Goal: Task Accomplishment & Management: Manage account settings

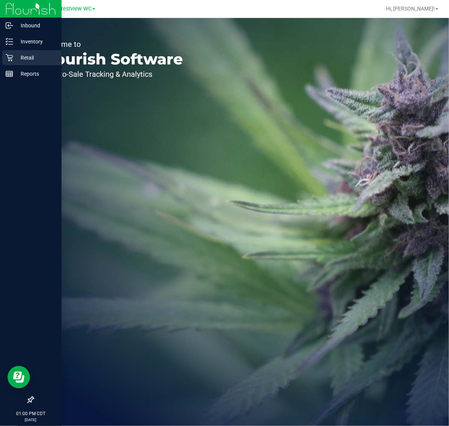
click at [19, 61] on p "Retail" at bounding box center [35, 57] width 45 height 9
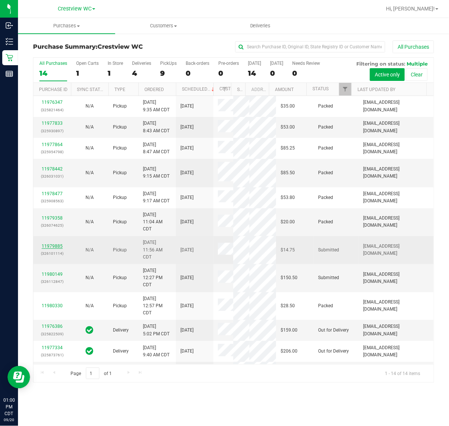
click at [47, 249] on link "11979885" at bounding box center [52, 246] width 21 height 5
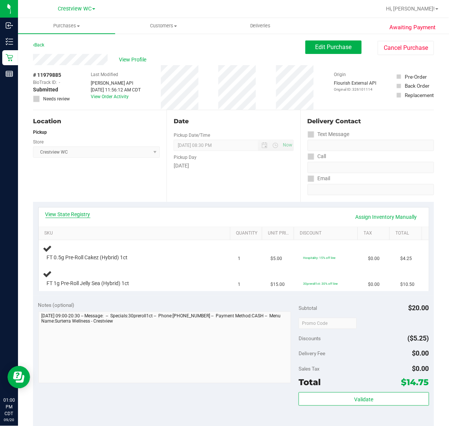
click at [75, 217] on link "View State Registry" at bounding box center [67, 214] width 45 height 7
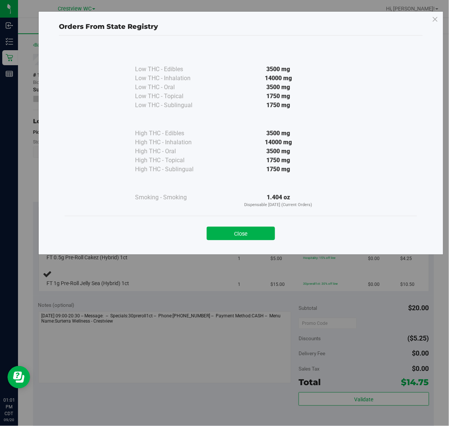
drag, startPoint x: 226, startPoint y: 228, endPoint x: 223, endPoint y: 222, distance: 6.4
click at [226, 227] on button "Close" at bounding box center [241, 233] width 68 height 13
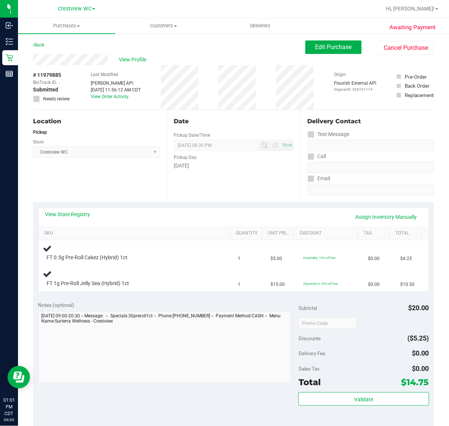
click at [212, 214] on div "View State Registry Assign Inventory Manually" at bounding box center [233, 217] width 376 height 13
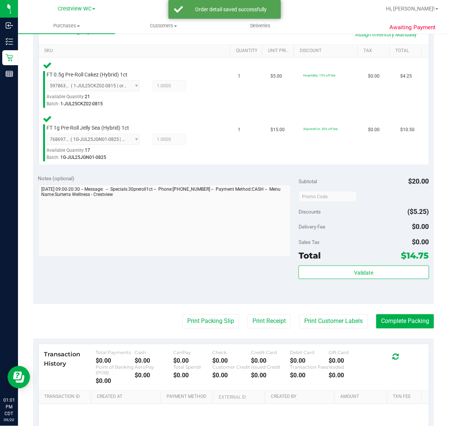
scroll to position [187, 0]
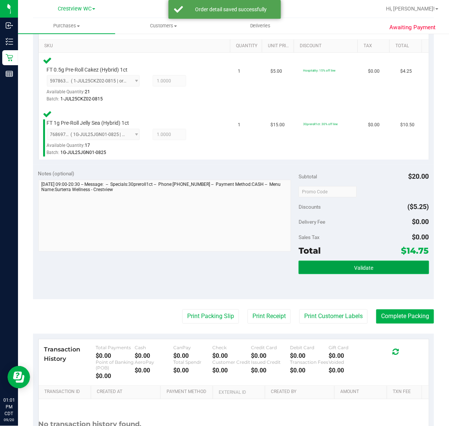
click at [322, 265] on button "Validate" at bounding box center [363, 267] width 130 height 13
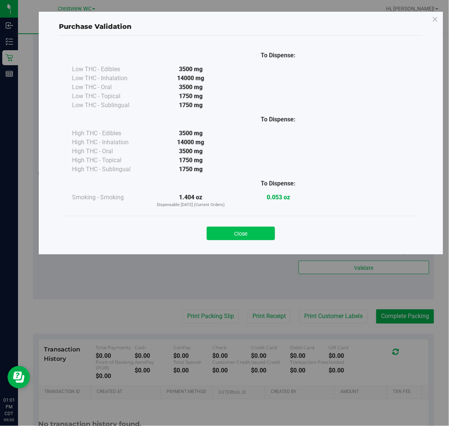
click at [272, 236] on button "Close" at bounding box center [241, 233] width 68 height 13
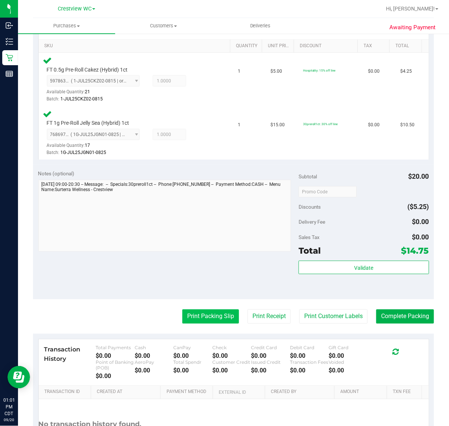
click at [209, 320] on button "Print Packing Slip" at bounding box center [210, 317] width 57 height 14
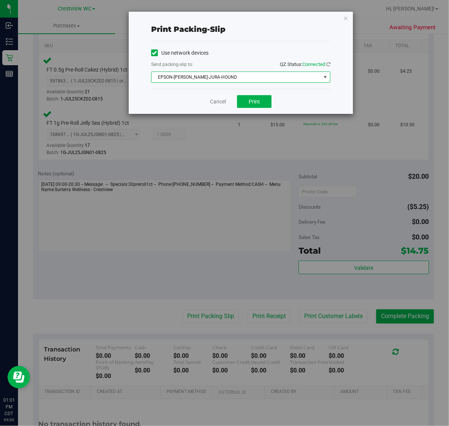
click at [245, 78] on span "EPSON-[PERSON_NAME]-JURA-HOUND" at bounding box center [235, 77] width 169 height 10
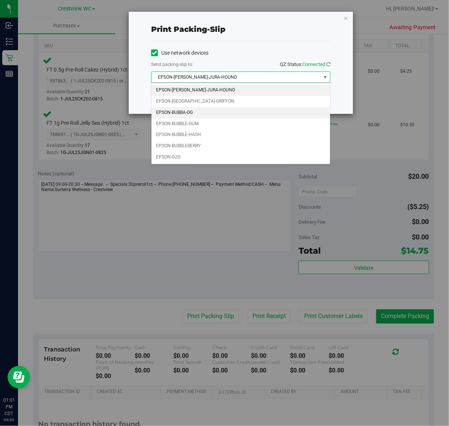
click at [216, 114] on li "EPSON-BUBBA-OG" at bounding box center [240, 112] width 178 height 11
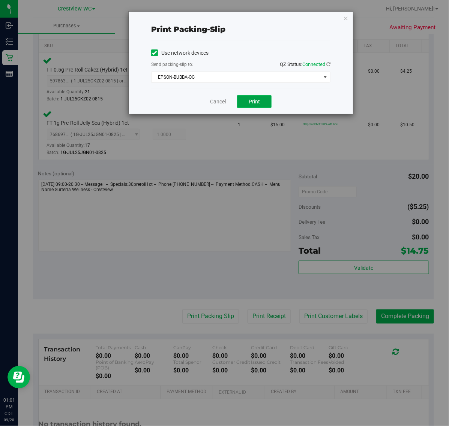
click at [253, 100] on span "Print" at bounding box center [254, 102] width 11 height 6
click at [220, 104] on link "Cancel" at bounding box center [218, 102] width 16 height 8
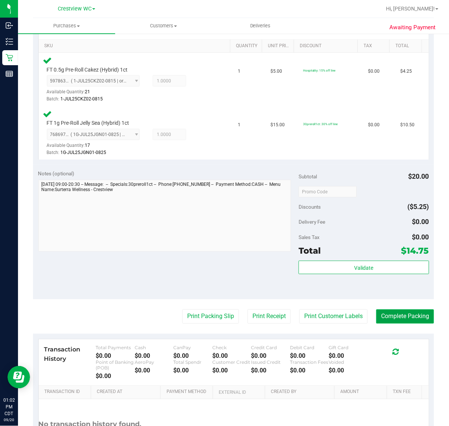
click at [381, 318] on button "Complete Packing" at bounding box center [405, 317] width 58 height 14
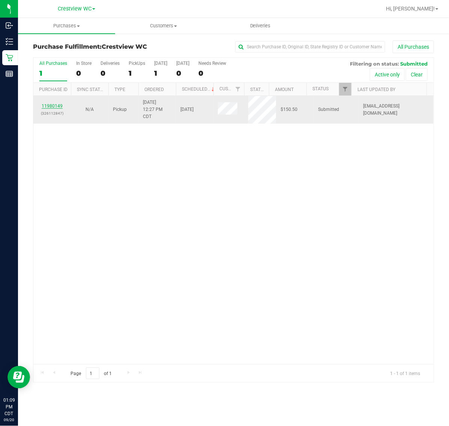
click at [49, 107] on link "11980149" at bounding box center [52, 105] width 21 height 5
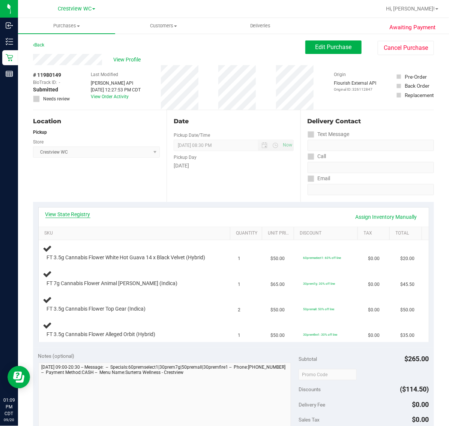
click at [80, 213] on link "View State Registry" at bounding box center [67, 214] width 45 height 7
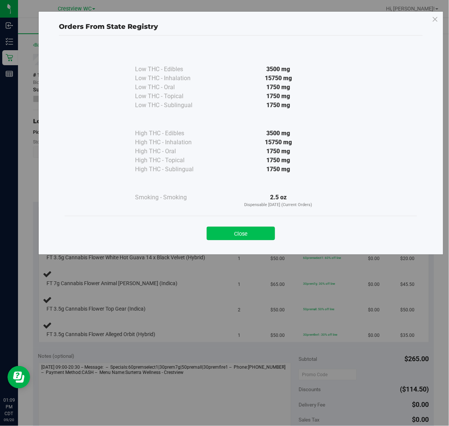
click at [223, 238] on button "Close" at bounding box center [241, 233] width 68 height 13
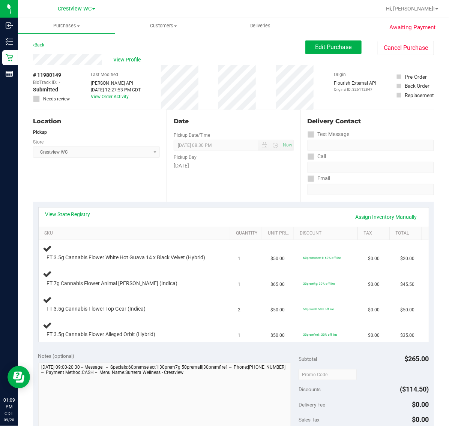
click at [208, 226] on div "View State Registry Assign Inventory Manually" at bounding box center [234, 217] width 390 height 19
click at [76, 212] on link "View State Registry" at bounding box center [67, 214] width 45 height 7
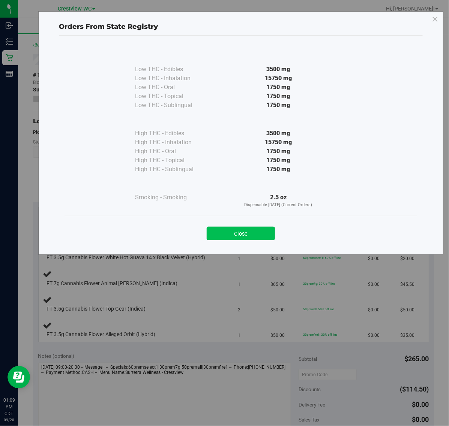
click at [235, 232] on button "Close" at bounding box center [241, 233] width 68 height 13
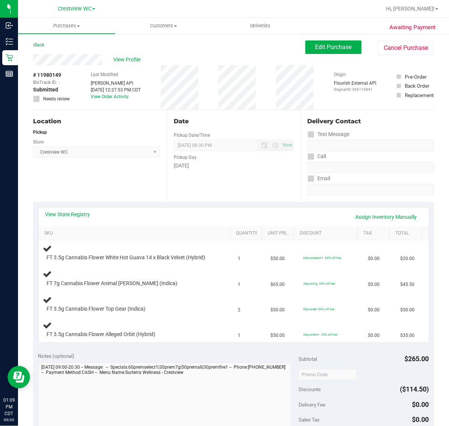
click at [212, 222] on div "View State Registry Assign Inventory Manually" at bounding box center [233, 217] width 376 height 13
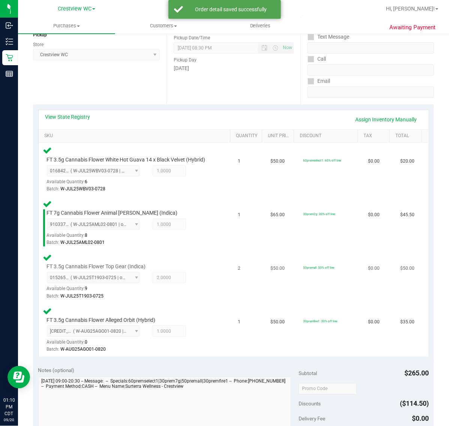
scroll to position [187, 0]
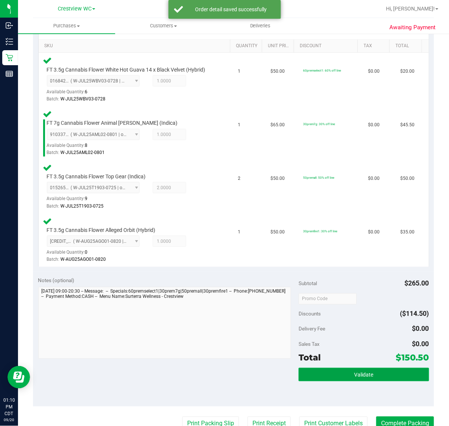
click at [327, 377] on button "Validate" at bounding box center [363, 374] width 130 height 13
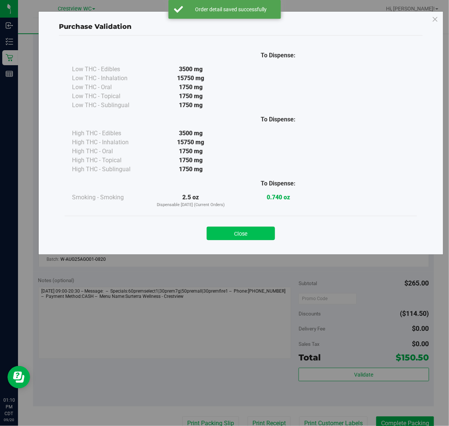
click at [258, 231] on button "Close" at bounding box center [241, 233] width 68 height 13
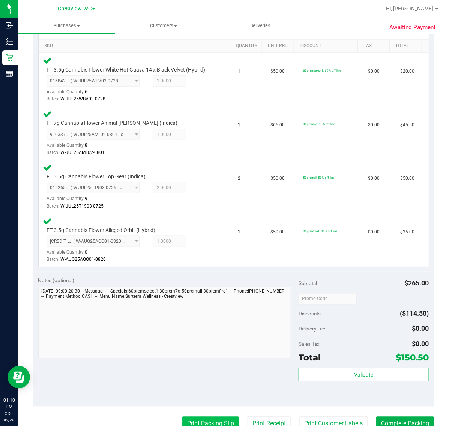
click at [205, 417] on button "Print Packing Slip" at bounding box center [210, 424] width 57 height 14
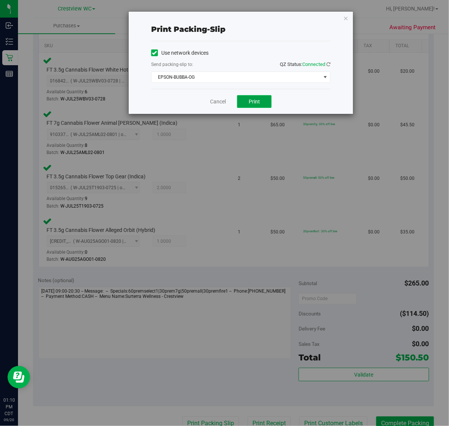
click at [244, 103] on button "Print" at bounding box center [254, 101] width 34 height 13
click at [213, 102] on link "Cancel" at bounding box center [218, 102] width 16 height 8
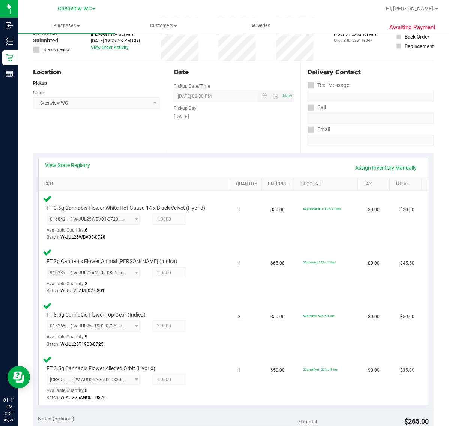
scroll to position [0, 0]
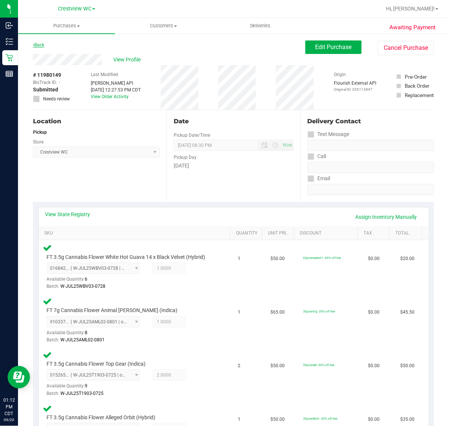
click at [44, 44] on link "Back" at bounding box center [38, 44] width 11 height 5
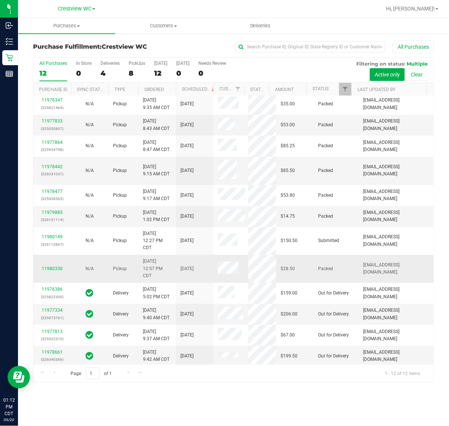
scroll to position [3, 0]
click at [55, 265] on div "11980330" at bounding box center [52, 268] width 28 height 7
click at [55, 268] on link "11980330" at bounding box center [52, 268] width 21 height 5
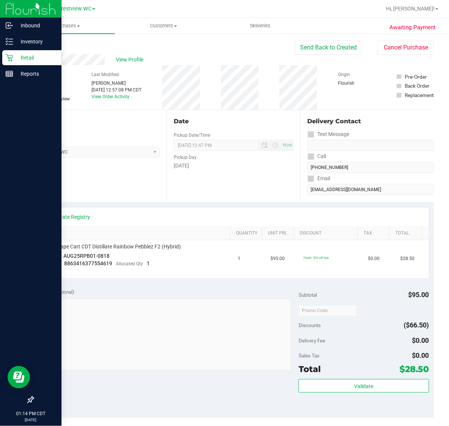
click at [14, 58] on p "Retail" at bounding box center [35, 57] width 45 height 9
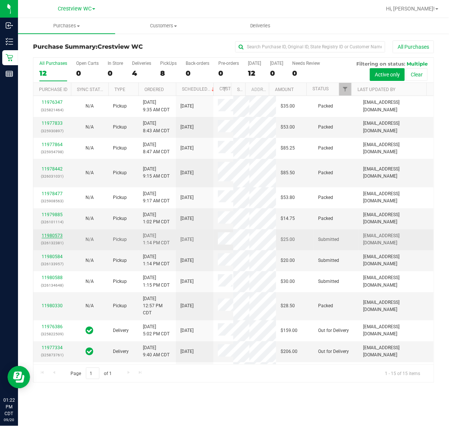
click at [57, 238] on link "11980573" at bounding box center [52, 235] width 21 height 5
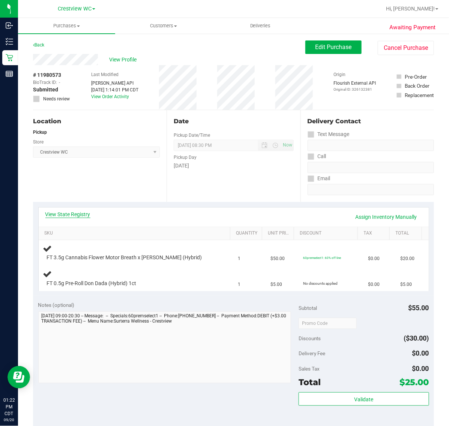
click at [74, 212] on link "View State Registry" at bounding box center [67, 214] width 45 height 7
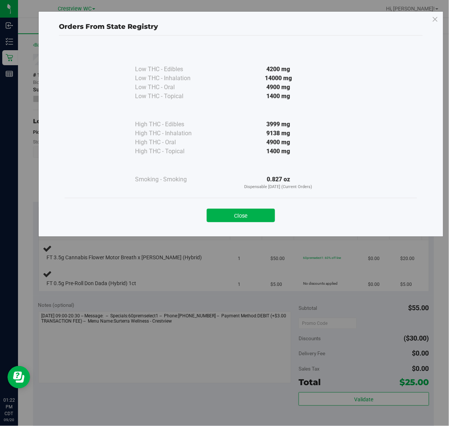
click at [246, 219] on button "Close" at bounding box center [241, 215] width 68 height 13
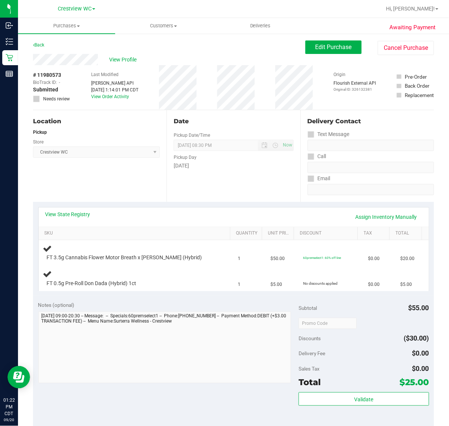
click at [239, 214] on div "View State Registry Assign Inventory Manually" at bounding box center [233, 217] width 376 height 13
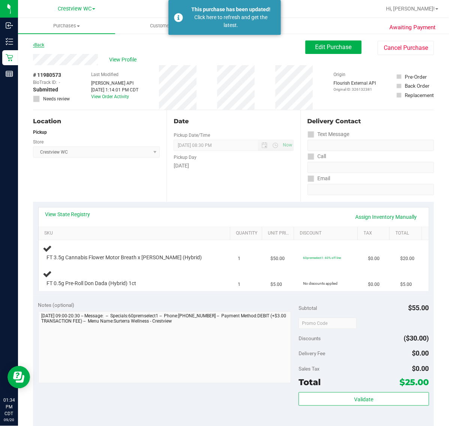
click at [38, 44] on link "Back" at bounding box center [38, 44] width 11 height 5
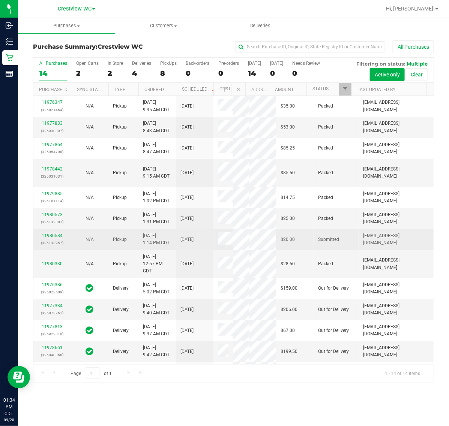
click at [53, 238] on link "11980584" at bounding box center [52, 235] width 21 height 5
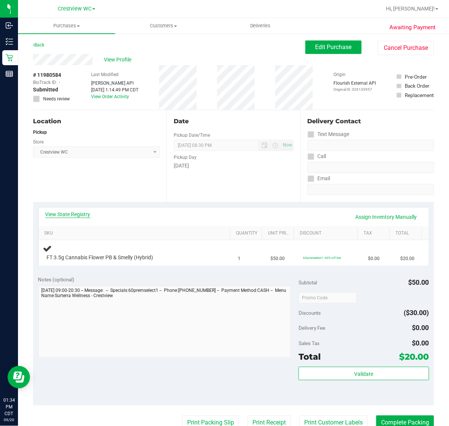
click at [77, 217] on link "View State Registry" at bounding box center [67, 214] width 45 height 7
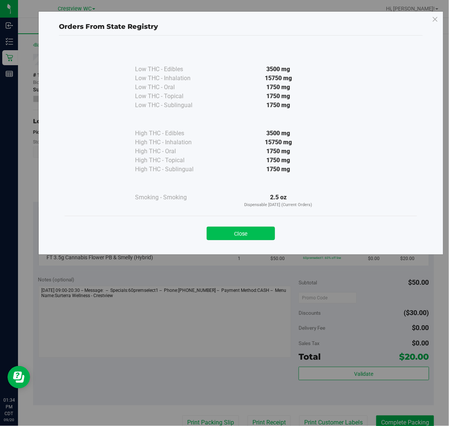
click at [231, 228] on button "Close" at bounding box center [241, 233] width 68 height 13
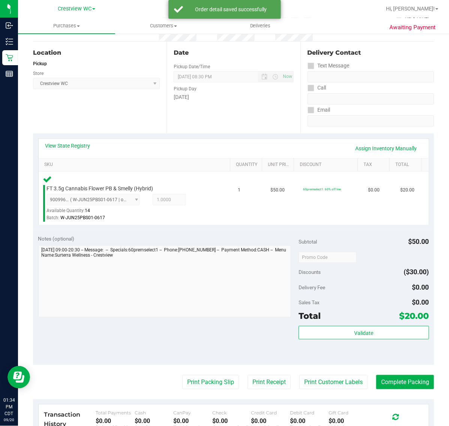
scroll to position [187, 0]
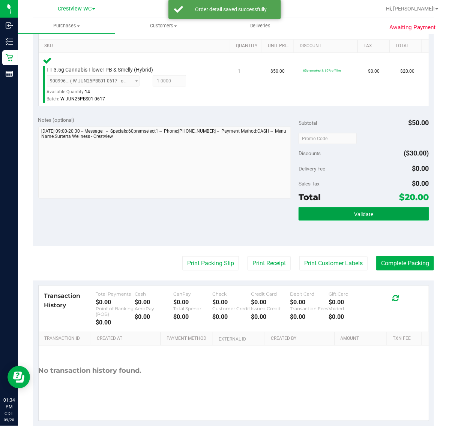
click at [316, 214] on button "Validate" at bounding box center [363, 213] width 130 height 13
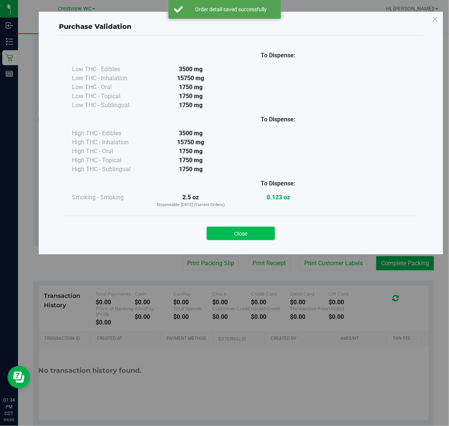
click at [228, 229] on div "Close" at bounding box center [240, 231] width 341 height 19
click at [228, 229] on button "Close" at bounding box center [241, 233] width 68 height 13
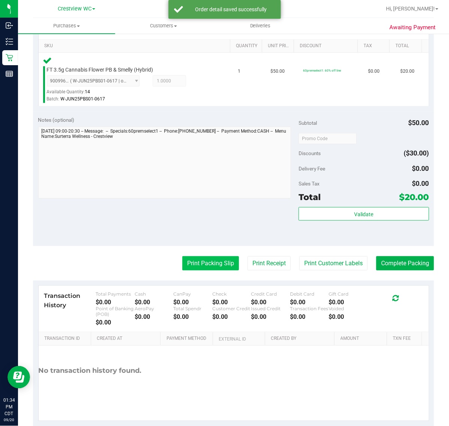
click at [208, 262] on button "Print Packing Slip" at bounding box center [210, 263] width 57 height 14
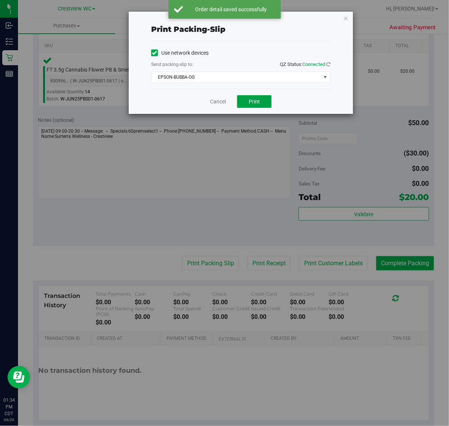
click at [249, 101] on span "Print" at bounding box center [254, 102] width 11 height 6
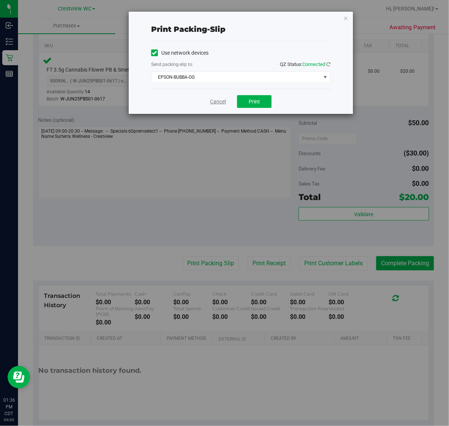
click at [213, 104] on link "Cancel" at bounding box center [218, 102] width 16 height 8
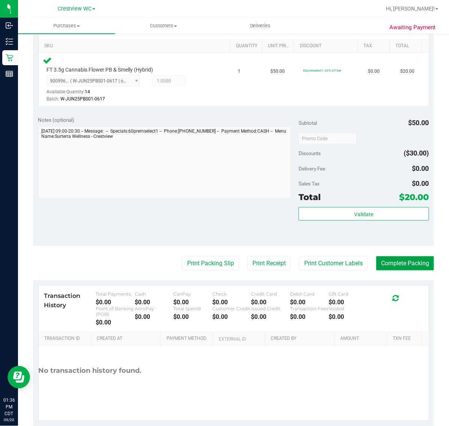
click at [402, 270] on button "Complete Packing" at bounding box center [405, 263] width 58 height 14
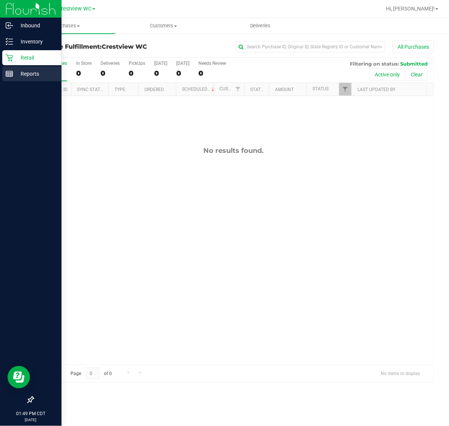
click at [8, 74] on line at bounding box center [8, 75] width 0 height 4
click at [34, 75] on p "Reports" at bounding box center [35, 73] width 45 height 9
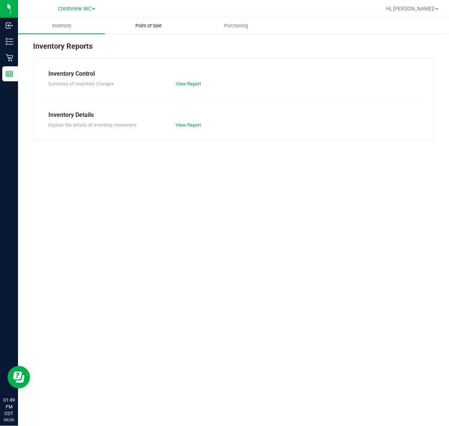
click at [148, 25] on span "Point of Sale" at bounding box center [149, 25] width 46 height 7
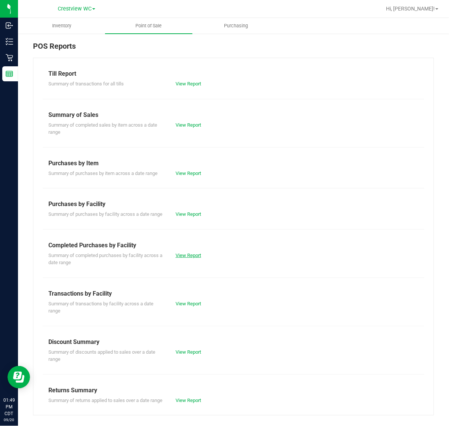
click at [187, 258] on link "View Report" at bounding box center [187, 256] width 25 height 6
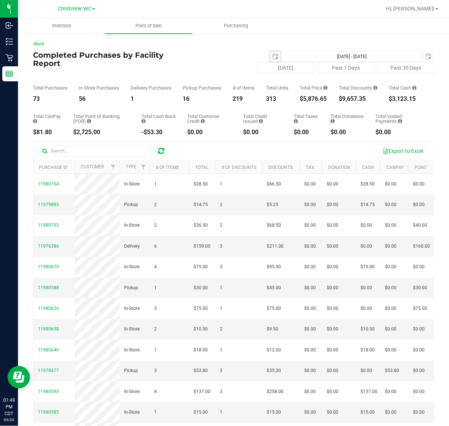
click at [267, 52] on div "[DATE] [DATE] - [DATE] [DATE]" at bounding box center [300, 56] width 279 height 11
click at [270, 53] on span "select" at bounding box center [275, 56] width 10 height 10
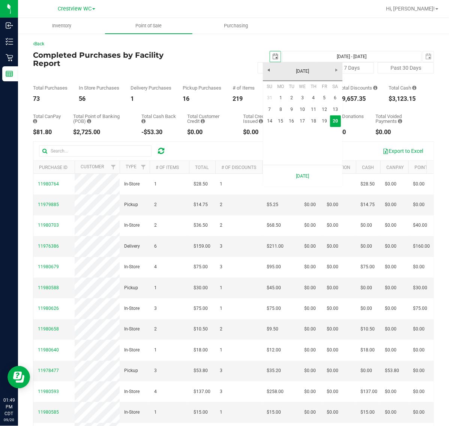
scroll to position [0, 19]
click at [325, 128] on td at bounding box center [324, 132] width 11 height 11
click at [325, 123] on link "19" at bounding box center [324, 121] width 11 height 12
type input "[DATE]"
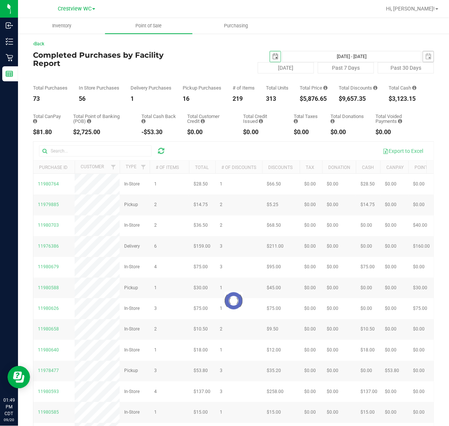
click at [424, 53] on span "select" at bounding box center [428, 56] width 10 height 10
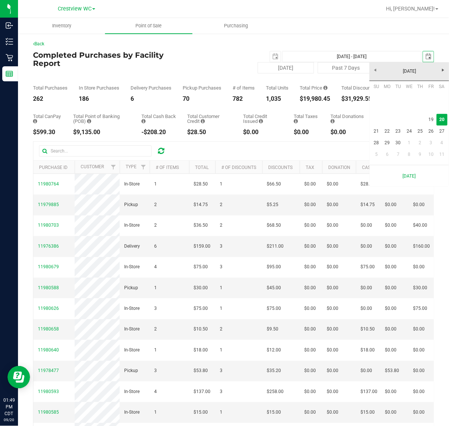
scroll to position [0, 19]
click at [432, 119] on link "19" at bounding box center [431, 120] width 11 height 12
type input "[DATE] - [DATE]"
type input "[DATE]"
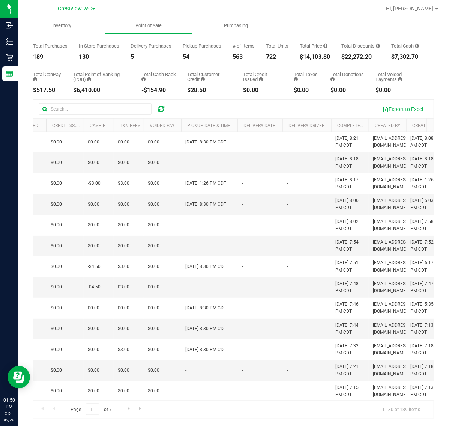
scroll to position [0, 447]
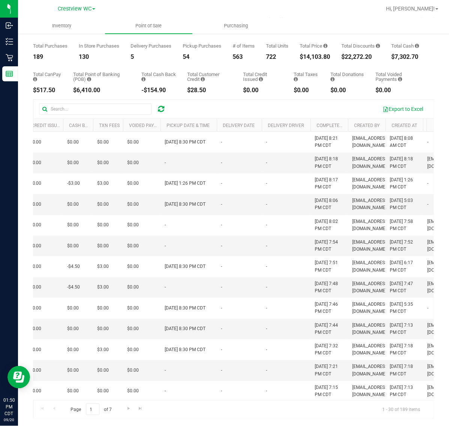
click at [333, 120] on th "Completed At" at bounding box center [328, 125] width 37 height 13
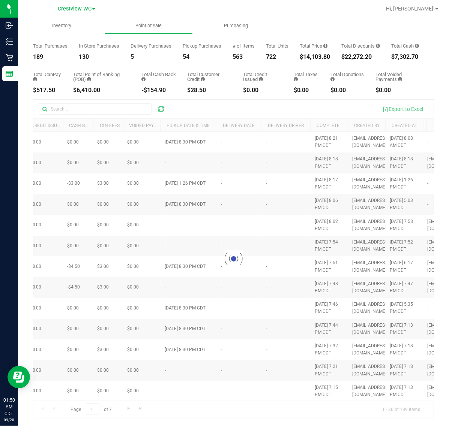
click at [336, 127] on div at bounding box center [233, 259] width 400 height 319
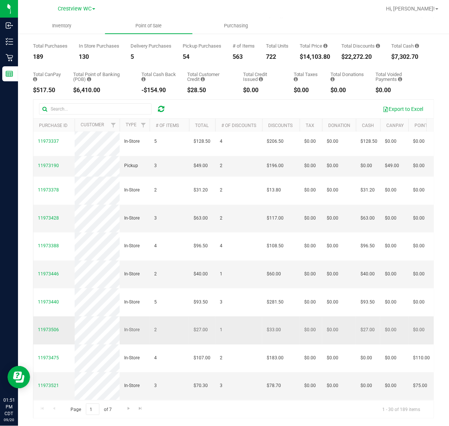
scroll to position [550, 0]
click at [127, 408] on span "Go to the next page" at bounding box center [129, 409] width 6 height 6
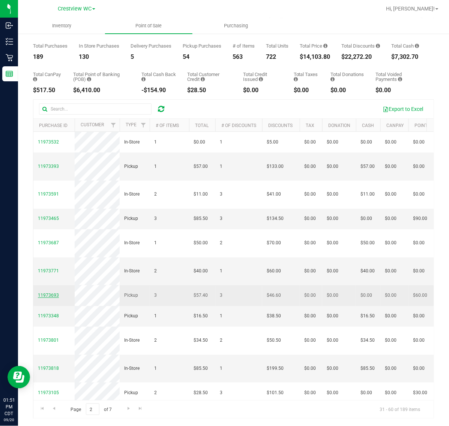
scroll to position [47, 0]
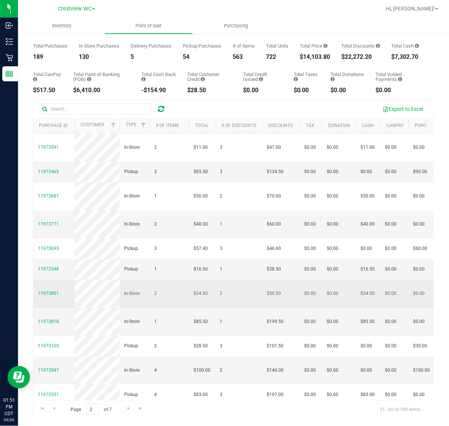
drag, startPoint x: 72, startPoint y: 337, endPoint x: 72, endPoint y: 331, distance: 6.0
click at [72, 308] on td "11973801" at bounding box center [53, 294] width 41 height 28
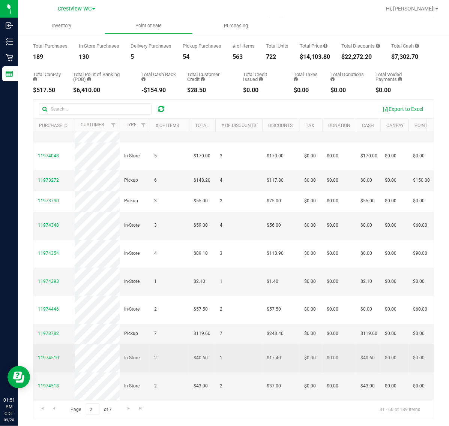
scroll to position [580, 0]
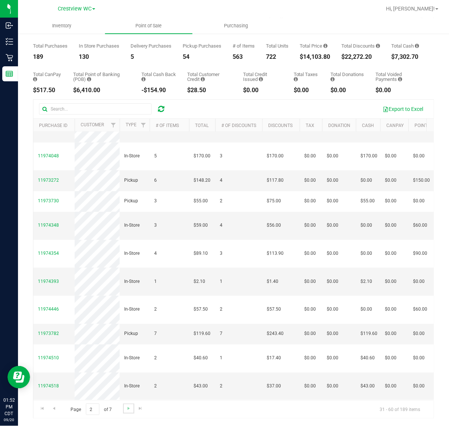
click at [126, 405] on link "Go to the next page" at bounding box center [128, 409] width 11 height 10
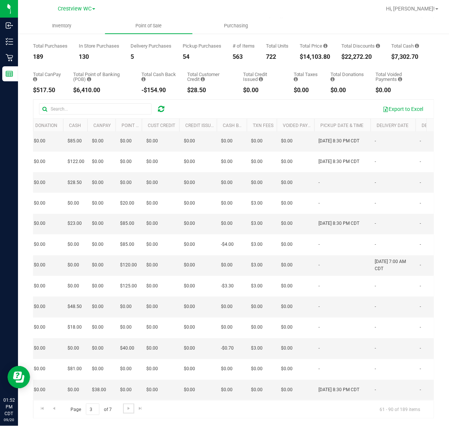
scroll to position [0, 0]
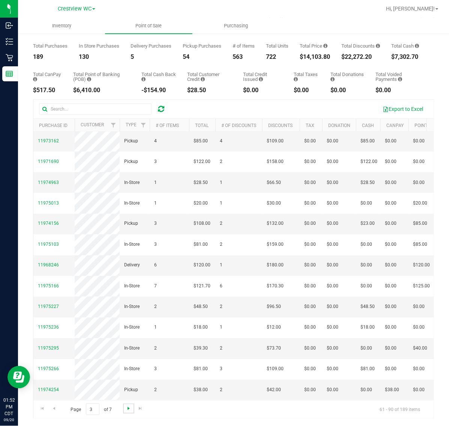
click at [129, 407] on span "Go to the next page" at bounding box center [129, 409] width 6 height 6
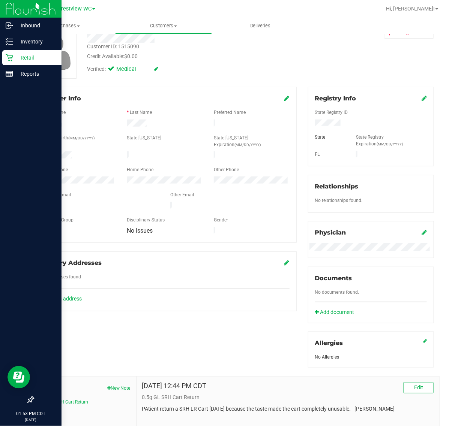
click at [19, 55] on p "Retail" at bounding box center [35, 57] width 45 height 9
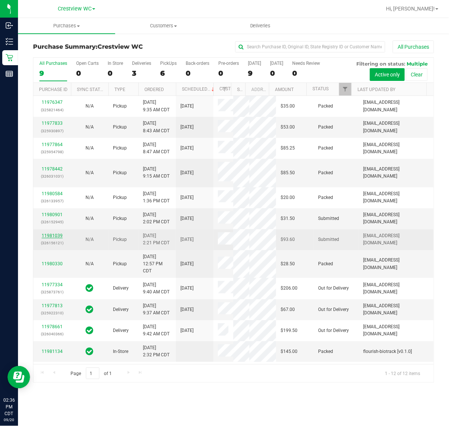
click at [56, 238] on link "11981039" at bounding box center [52, 235] width 21 height 5
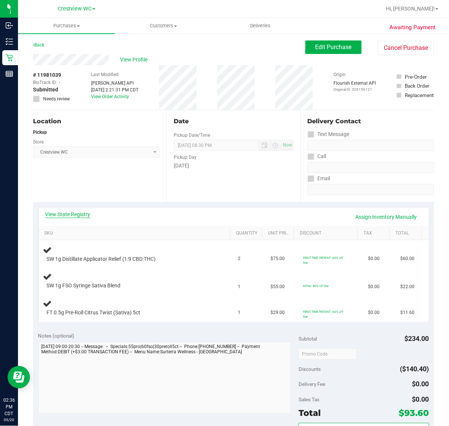
click at [68, 217] on link "View State Registry" at bounding box center [67, 214] width 45 height 7
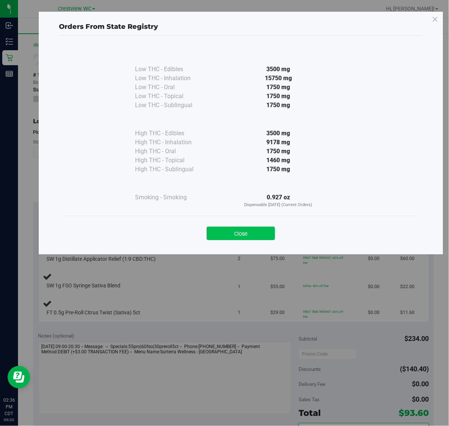
click at [234, 231] on button "Close" at bounding box center [241, 233] width 68 height 13
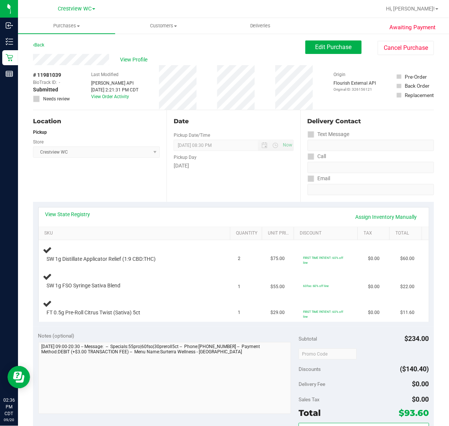
click at [214, 222] on div "View State Registry Assign Inventory Manually" at bounding box center [233, 217] width 376 height 13
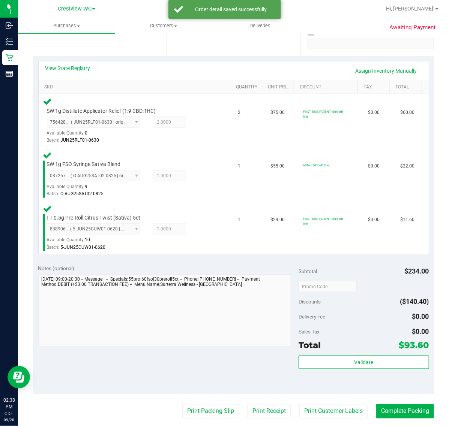
scroll to position [234, 0]
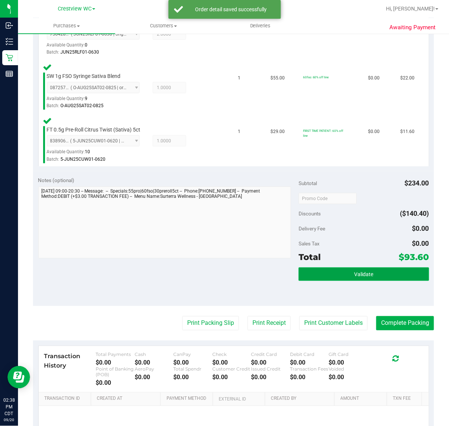
click at [323, 270] on button "Validate" at bounding box center [363, 274] width 130 height 13
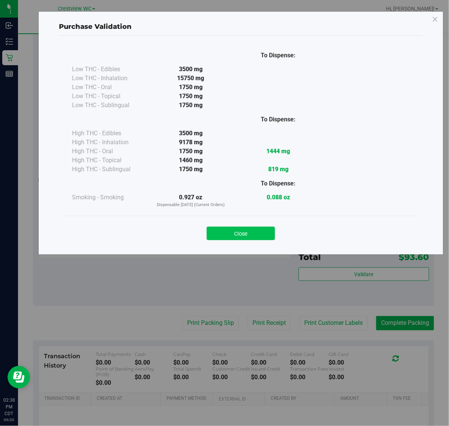
click at [250, 233] on button "Close" at bounding box center [241, 233] width 68 height 13
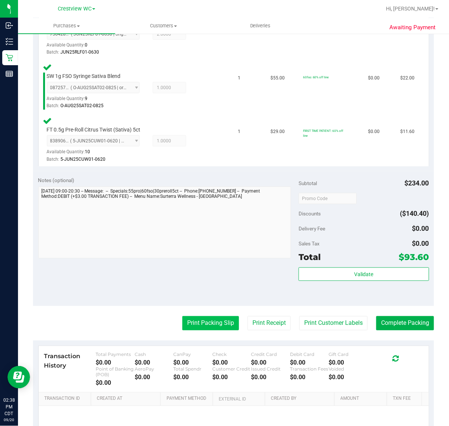
click at [204, 319] on button "Print Packing Slip" at bounding box center [210, 323] width 57 height 14
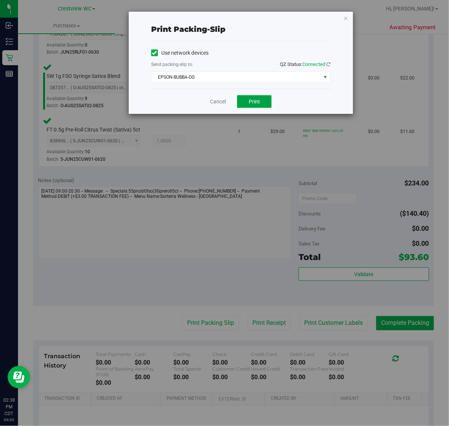
click at [252, 108] on button "Print" at bounding box center [254, 101] width 34 height 13
click at [222, 99] on link "Cancel" at bounding box center [218, 102] width 16 height 8
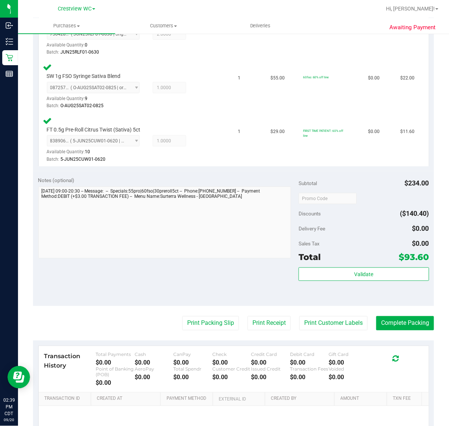
click at [384, 259] on div "Total $93.60" at bounding box center [363, 257] width 130 height 13
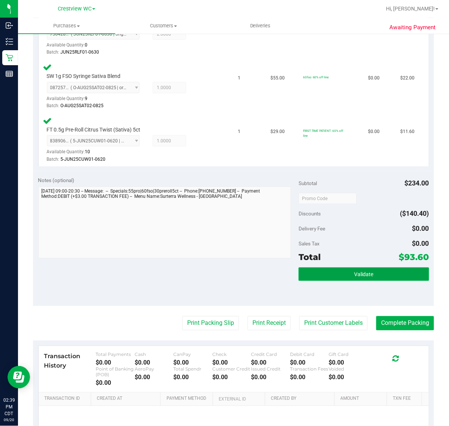
click at [383, 269] on button "Validate" at bounding box center [363, 274] width 130 height 13
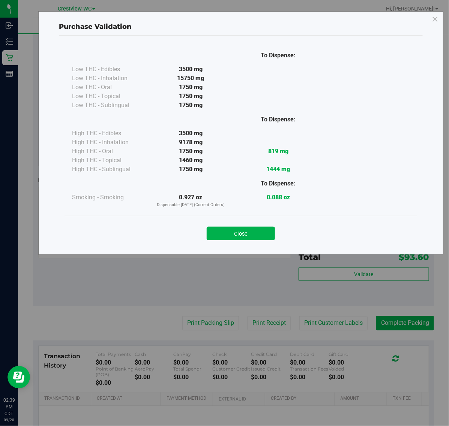
click at [235, 228] on button "Close" at bounding box center [241, 233] width 68 height 13
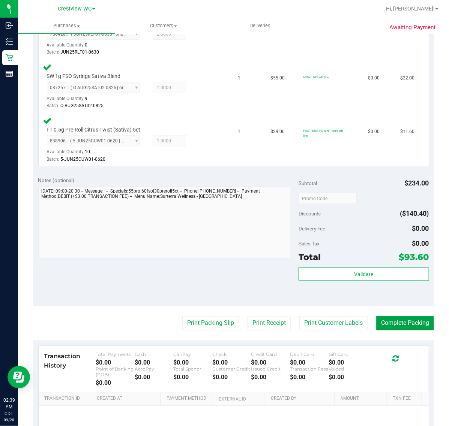
click at [399, 319] on button "Complete Packing" at bounding box center [405, 323] width 58 height 14
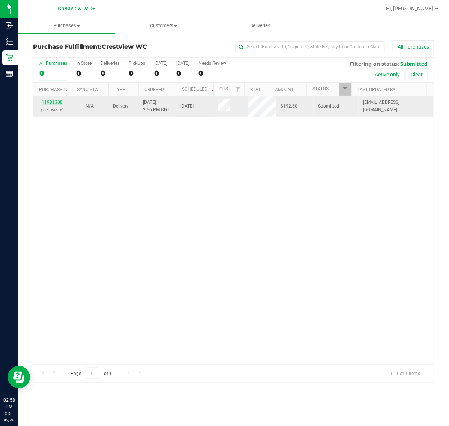
click at [55, 102] on link "11981308" at bounding box center [52, 102] width 21 height 5
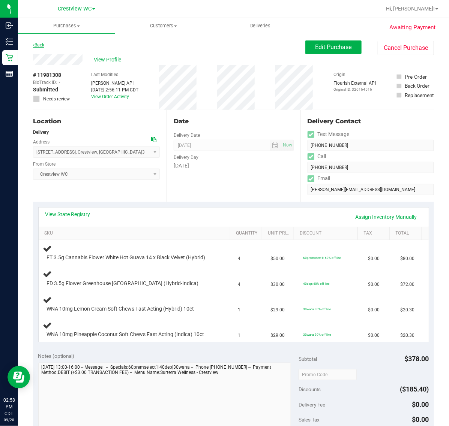
click at [40, 42] on link "Back" at bounding box center [38, 44] width 11 height 5
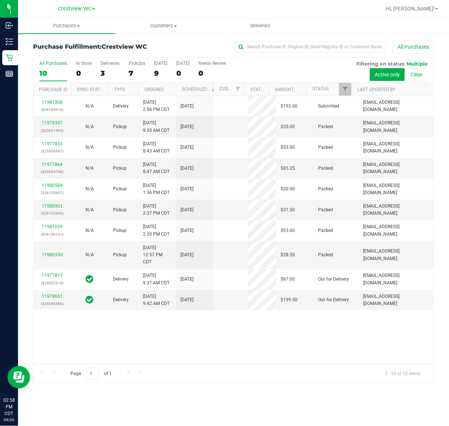
click at [156, 70] on div "9" at bounding box center [160, 73] width 13 height 9
click at [0, 0] on input "[DATE] 9" at bounding box center [0, 0] width 0 height 0
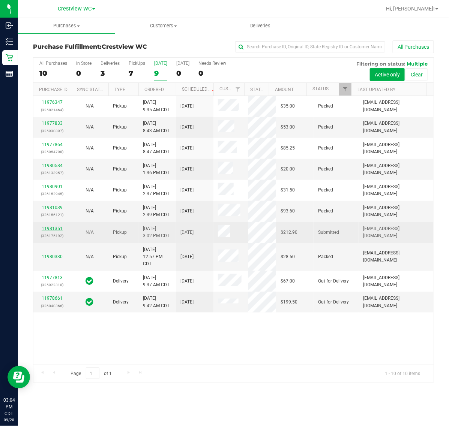
click at [57, 229] on link "11981351" at bounding box center [52, 228] width 21 height 5
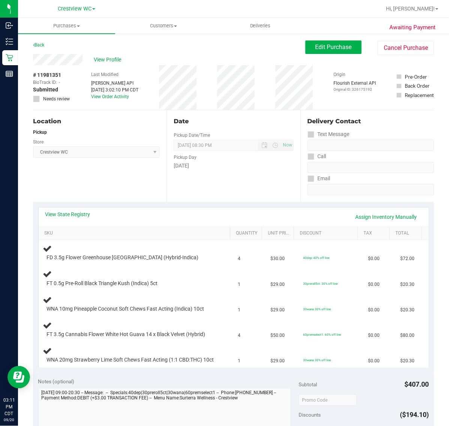
click at [39, 38] on div "Awaiting Payment Back Edit Purchase Cancel Purchase View Profile # 11981351 Bio…" at bounding box center [233, 368] width 431 height 670
click at [40, 45] on link "Back" at bounding box center [38, 44] width 11 height 5
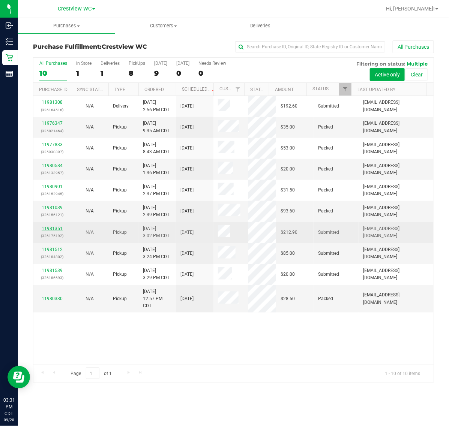
click at [52, 229] on link "11981351" at bounding box center [52, 228] width 21 height 5
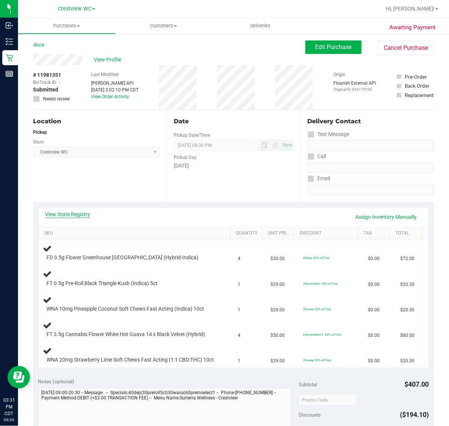
click at [70, 214] on link "View State Registry" at bounding box center [67, 214] width 45 height 7
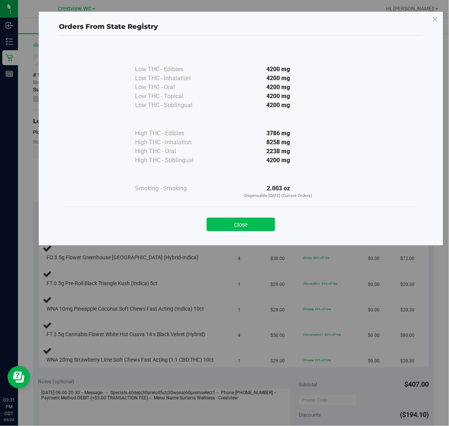
click at [238, 227] on button "Close" at bounding box center [241, 224] width 68 height 13
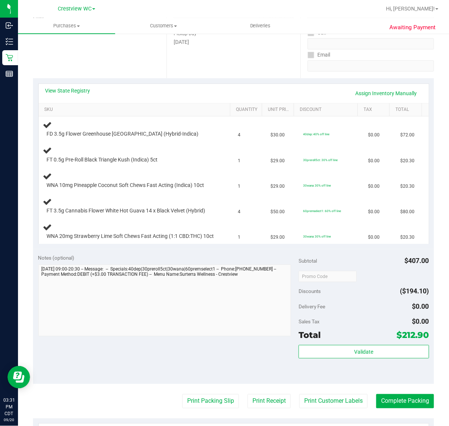
scroll to position [141, 0]
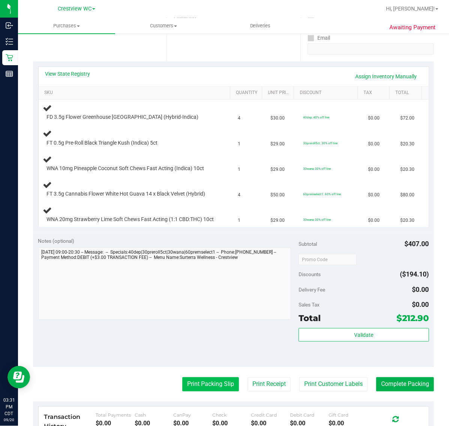
drag, startPoint x: 202, startPoint y: 400, endPoint x: 202, endPoint y: 396, distance: 4.1
click at [202, 399] on purchase-details "Back Edit Purchase Cancel Purchase View Profile # 11981351 BioTrack ID: - Submi…" at bounding box center [233, 224] width 401 height 648
click at [202, 392] on button "Print Packing Slip" at bounding box center [210, 385] width 57 height 14
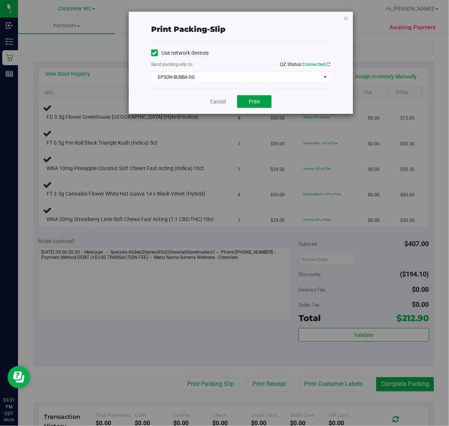
click at [251, 105] on span "Print" at bounding box center [254, 102] width 11 height 6
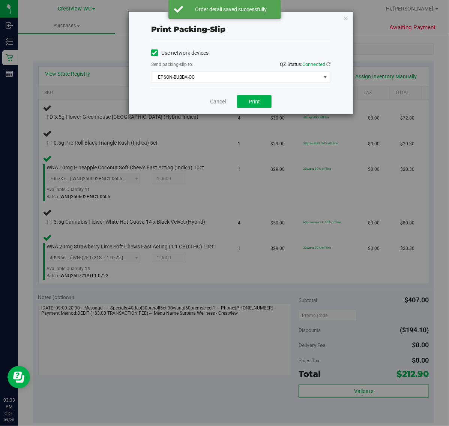
click at [215, 103] on link "Cancel" at bounding box center [218, 102] width 16 height 8
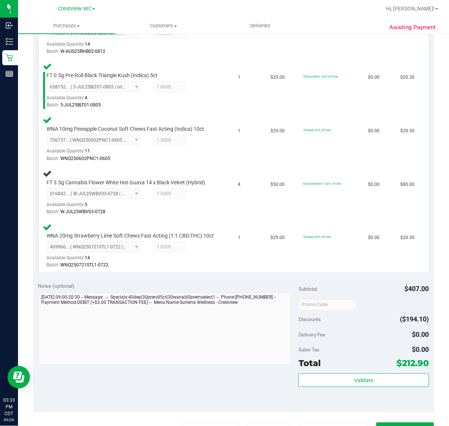
scroll to position [281, 0]
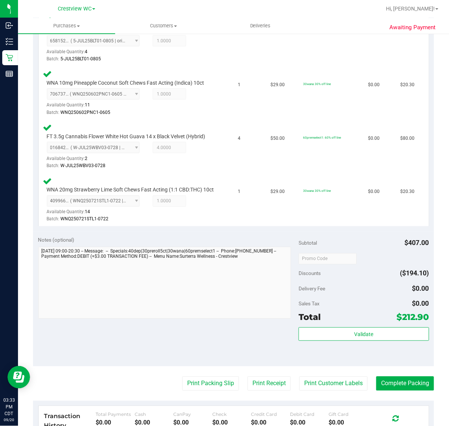
click at [343, 348] on div "Validate" at bounding box center [363, 345] width 130 height 34
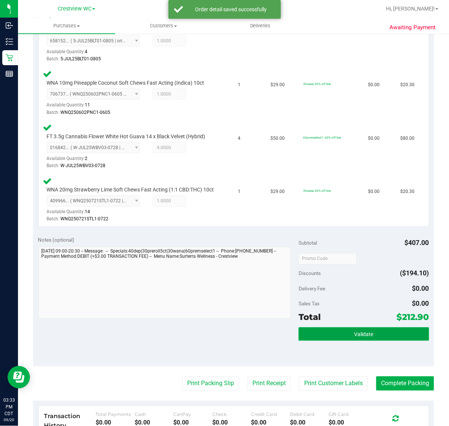
click at [342, 341] on button "Validate" at bounding box center [363, 334] width 130 height 13
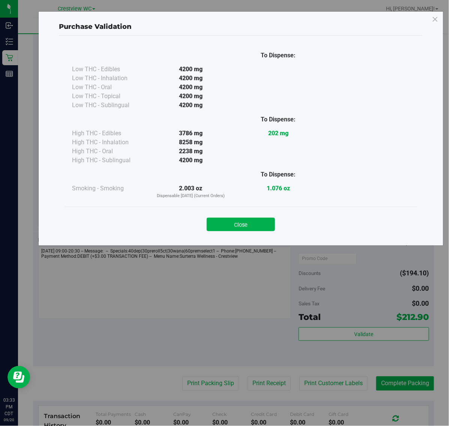
click at [237, 234] on div "Close" at bounding box center [240, 222] width 352 height 30
click at [242, 225] on button "Close" at bounding box center [241, 224] width 68 height 13
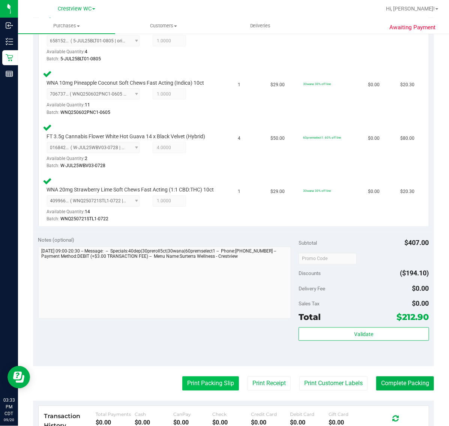
click at [213, 391] on button "Print Packing Slip" at bounding box center [210, 384] width 57 height 14
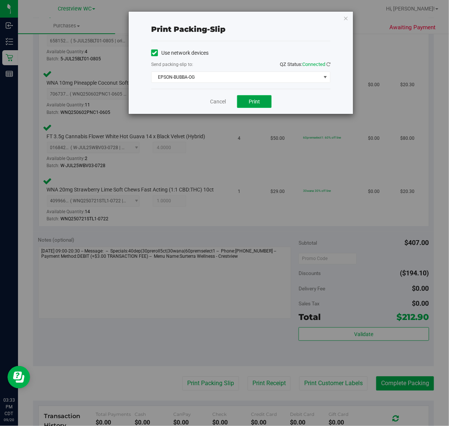
click at [249, 103] on span "Print" at bounding box center [254, 102] width 11 height 6
click at [226, 100] on link "Cancel" at bounding box center [218, 102] width 16 height 8
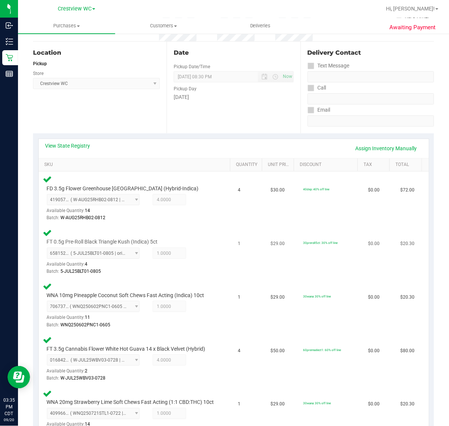
scroll to position [234, 0]
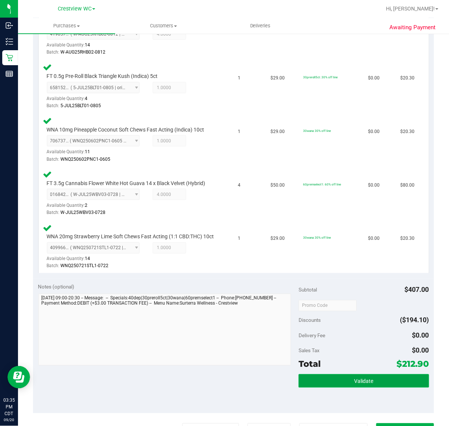
click at [327, 383] on button "Validate" at bounding box center [363, 381] width 130 height 13
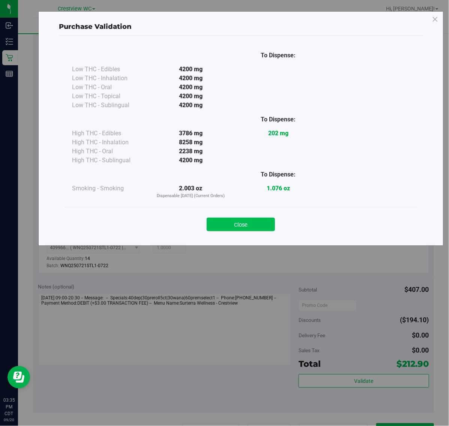
click at [229, 227] on button "Close" at bounding box center [241, 224] width 68 height 13
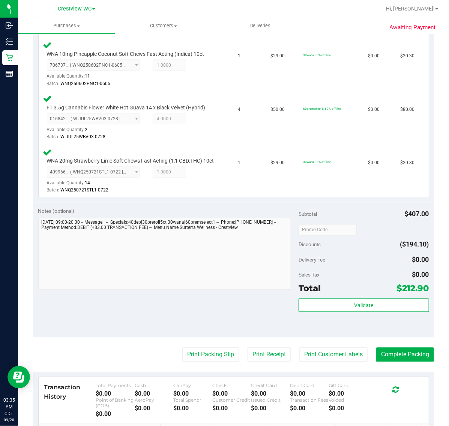
scroll to position [421, 0]
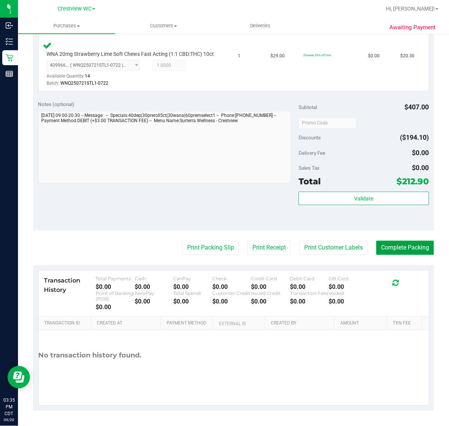
click at [381, 244] on button "Complete Packing" at bounding box center [405, 248] width 58 height 14
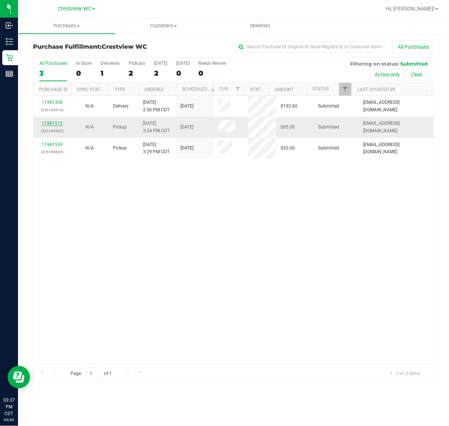
click at [56, 126] on link "11981512" at bounding box center [52, 123] width 21 height 5
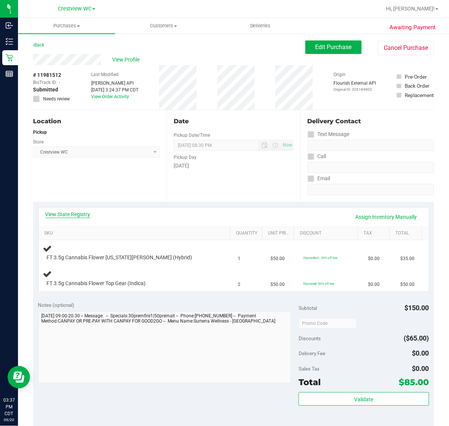
click at [76, 216] on link "View State Registry" at bounding box center [67, 214] width 45 height 7
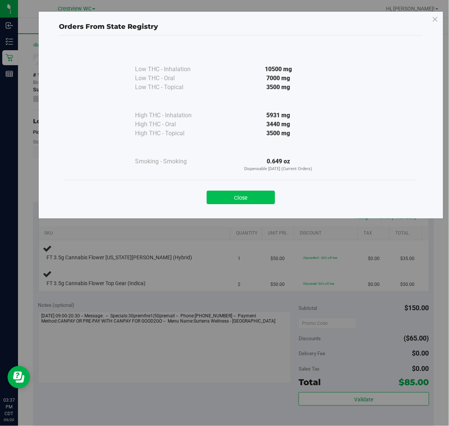
click at [232, 201] on button "Close" at bounding box center [241, 197] width 68 height 13
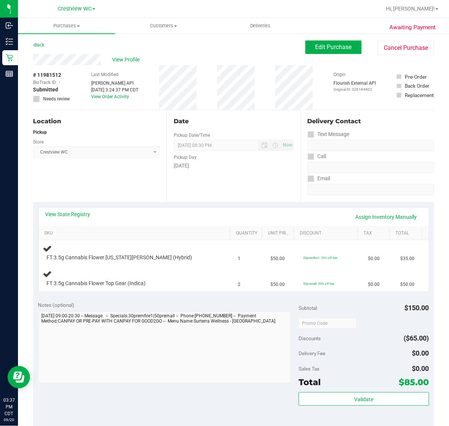
click at [216, 200] on div "Date Pickup Date/Time [DATE] Now [DATE] 08:30 PM Now Pickup Day [DATE]" at bounding box center [232, 156] width 133 height 92
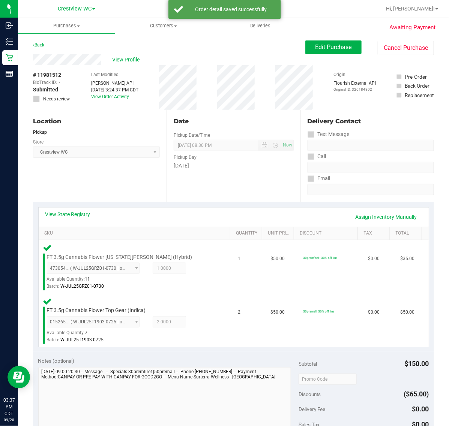
scroll to position [234, 0]
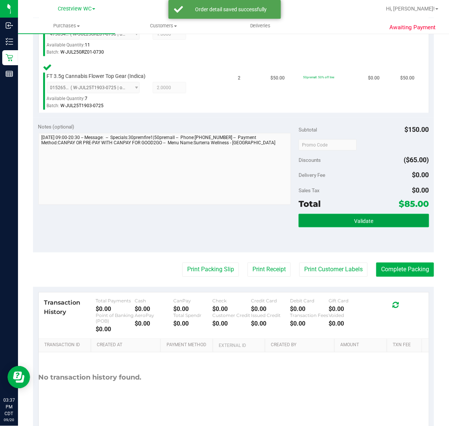
click at [340, 216] on button "Validate" at bounding box center [363, 220] width 130 height 13
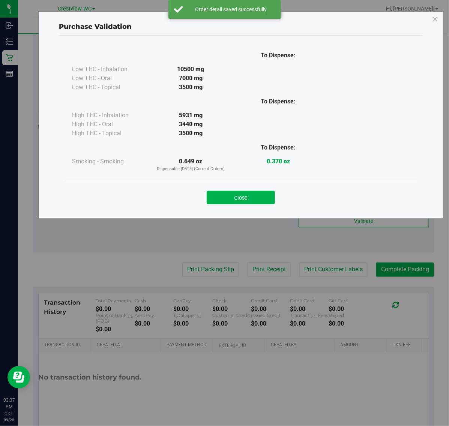
click at [257, 187] on div "Close" at bounding box center [240, 195] width 341 height 19
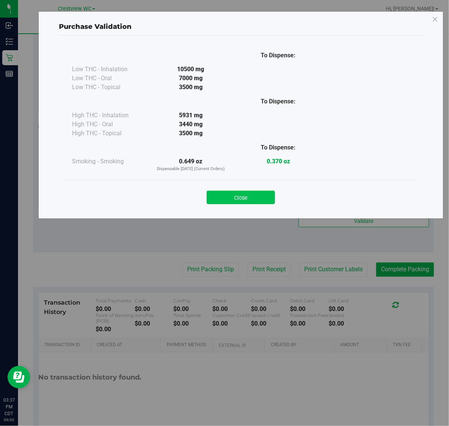
click at [257, 192] on button "Close" at bounding box center [241, 197] width 68 height 13
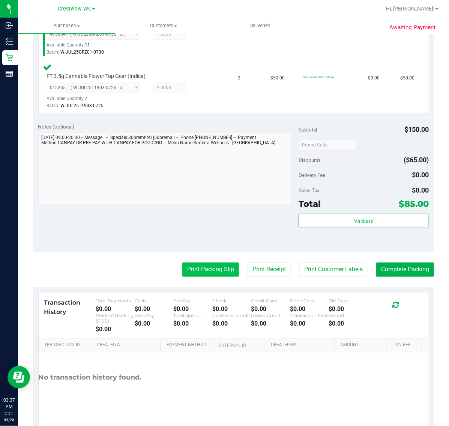
click at [205, 263] on button "Print Packing Slip" at bounding box center [210, 270] width 57 height 14
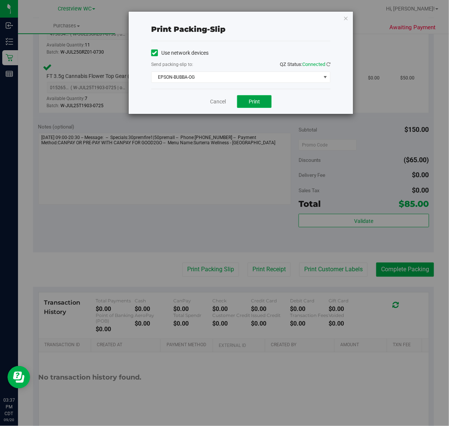
click at [254, 102] on span "Print" at bounding box center [254, 102] width 11 height 6
click at [220, 102] on link "Cancel" at bounding box center [218, 102] width 16 height 8
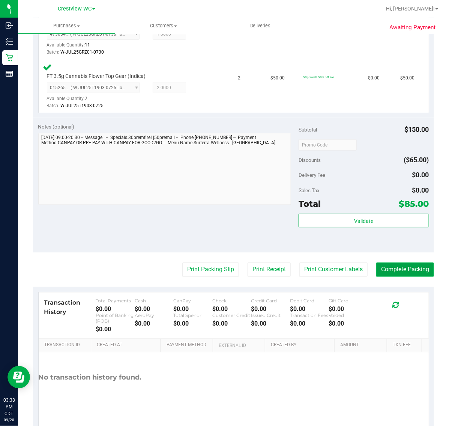
drag, startPoint x: 409, startPoint y: 272, endPoint x: 413, endPoint y: 267, distance: 6.1
click at [411, 270] on button "Complete Packing" at bounding box center [405, 270] width 58 height 14
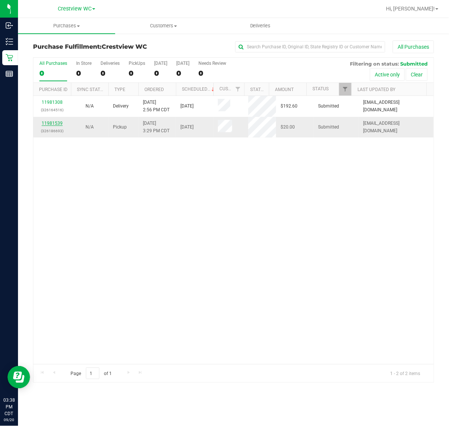
click at [59, 124] on link "11981539" at bounding box center [52, 123] width 21 height 5
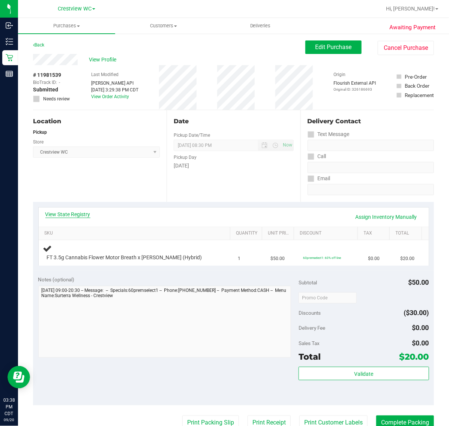
click at [79, 213] on link "View State Registry" at bounding box center [67, 214] width 45 height 7
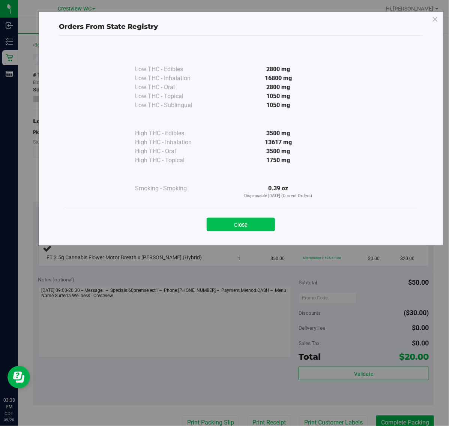
click at [230, 222] on button "Close" at bounding box center [241, 224] width 68 height 13
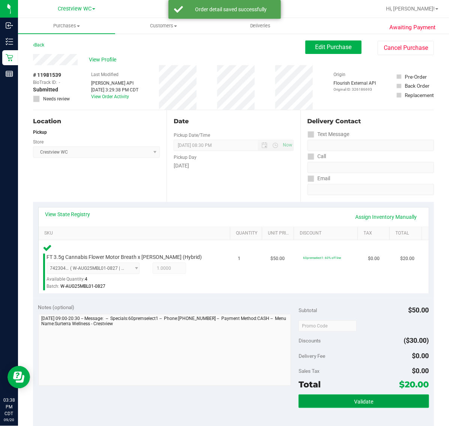
click at [316, 401] on button "Validate" at bounding box center [363, 401] width 130 height 13
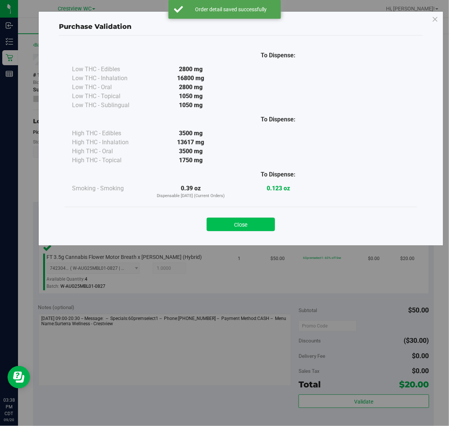
click at [238, 225] on button "Close" at bounding box center [241, 224] width 68 height 13
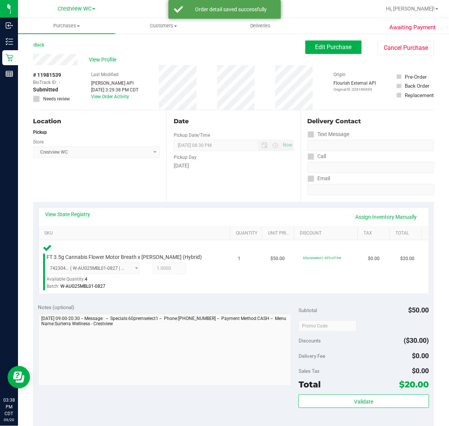
scroll to position [141, 0]
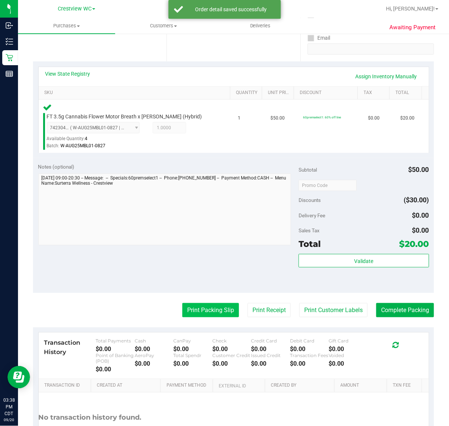
click at [202, 309] on button "Print Packing Slip" at bounding box center [210, 310] width 57 height 14
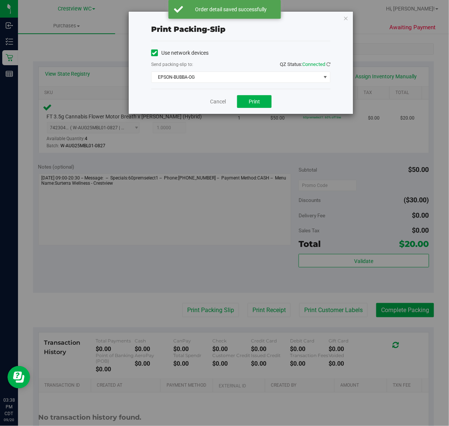
click at [253, 94] on div "Cancel Print" at bounding box center [240, 101] width 179 height 25
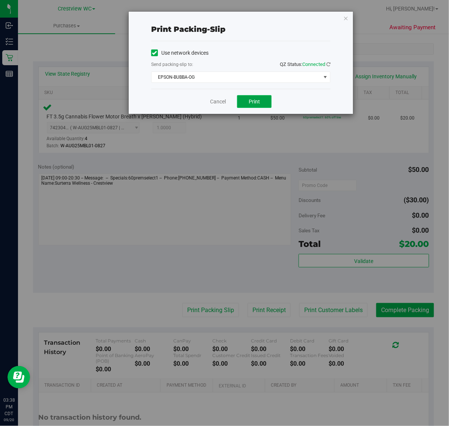
click at [258, 104] on span "Print" at bounding box center [254, 102] width 11 height 6
click at [216, 104] on link "Cancel" at bounding box center [218, 102] width 16 height 8
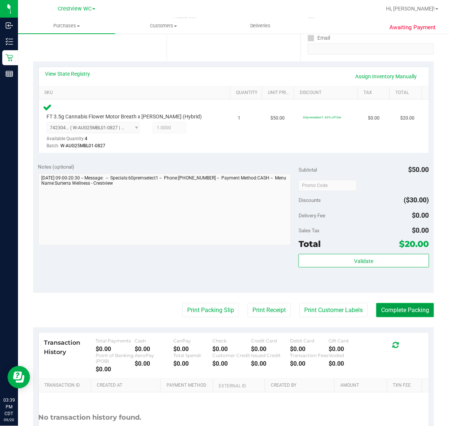
click at [403, 317] on button "Complete Packing" at bounding box center [405, 310] width 58 height 14
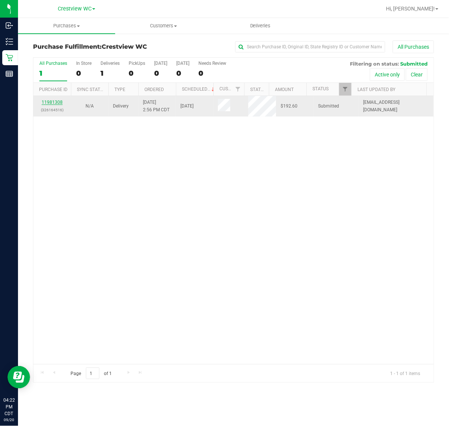
click at [49, 102] on link "11981308" at bounding box center [52, 102] width 21 height 5
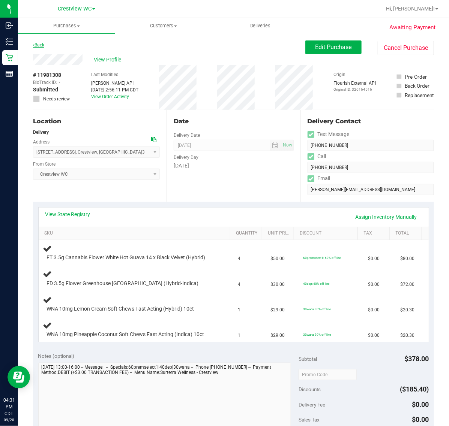
click at [42, 45] on link "Back" at bounding box center [38, 44] width 11 height 5
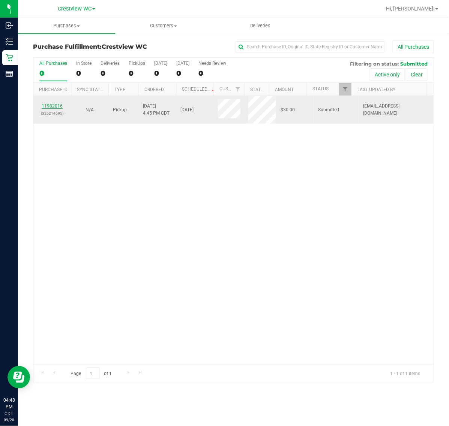
click at [59, 105] on link "11982016" at bounding box center [52, 105] width 21 height 5
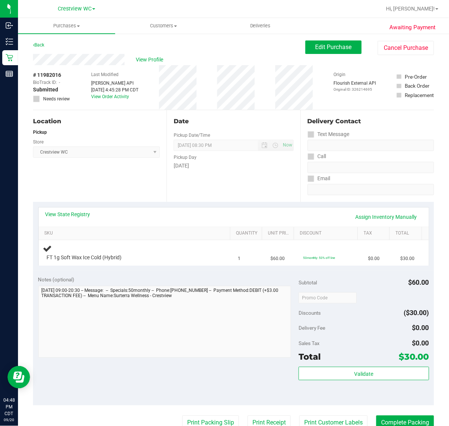
click at [102, 272] on div "Notes (optional) Subtotal $60.00 Discounts ($30.00) Delivery Fee $0.00 Sales Ta…" at bounding box center [233, 338] width 401 height 135
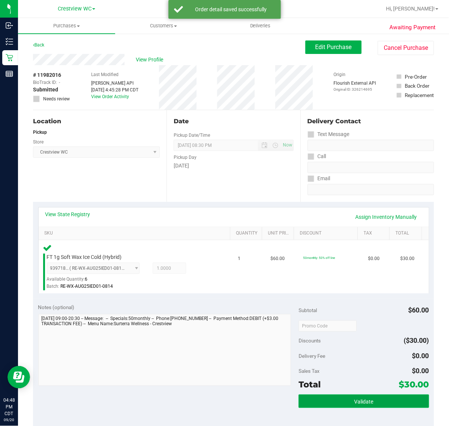
click at [348, 397] on button "Validate" at bounding box center [363, 401] width 130 height 13
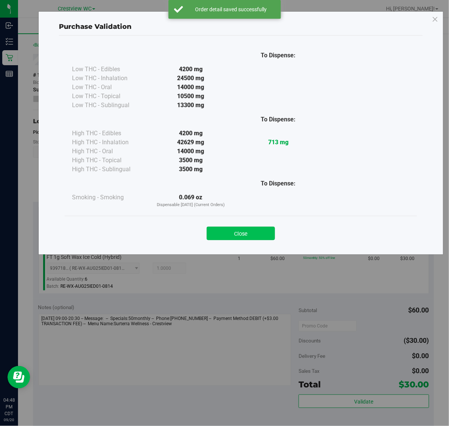
click at [250, 240] on button "Close" at bounding box center [241, 233] width 68 height 13
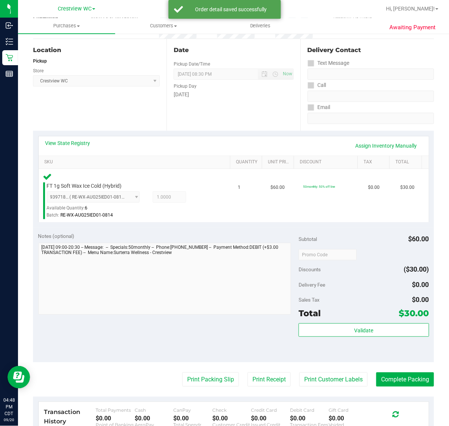
scroll to position [132, 0]
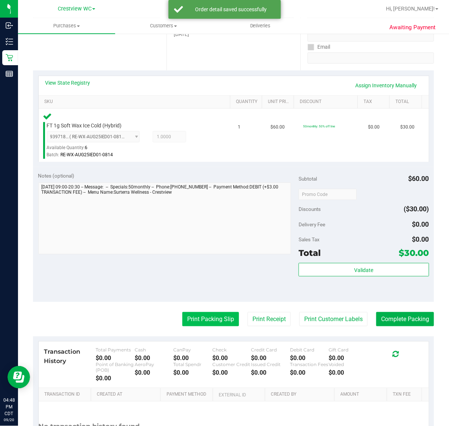
click at [210, 323] on button "Print Packing Slip" at bounding box center [210, 319] width 57 height 14
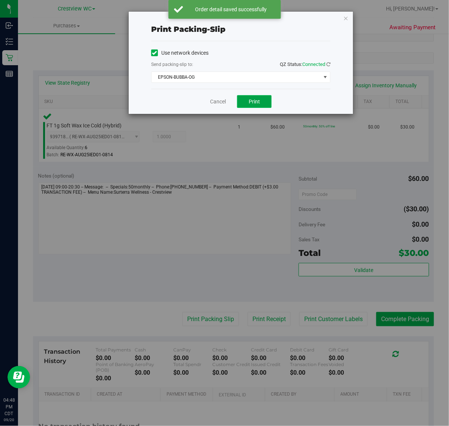
click at [266, 105] on button "Print" at bounding box center [254, 101] width 34 height 13
click at [345, 21] on icon "button" at bounding box center [345, 17] width 5 height 9
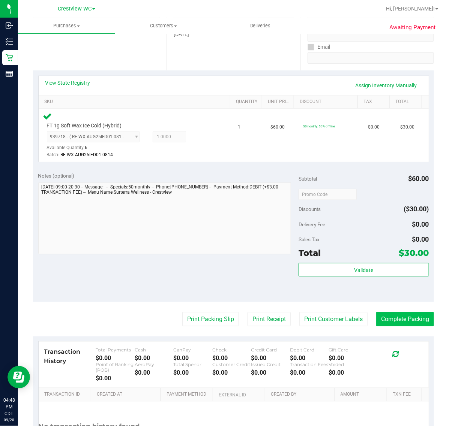
click at [411, 319] on button "Complete Packing" at bounding box center [405, 319] width 58 height 14
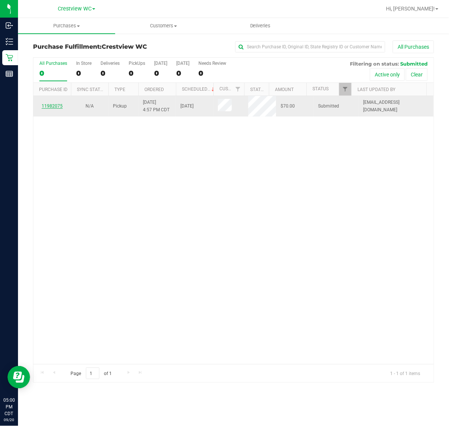
click at [57, 109] on link "11982075" at bounding box center [52, 105] width 21 height 5
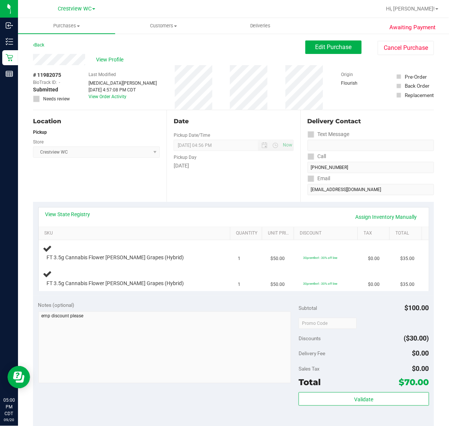
click at [159, 302] on div "Notes (optional)" at bounding box center [168, 304] width 261 height 7
click at [107, 189] on div "Location Pickup Store Crestview WC Select Store [PERSON_NAME][GEOGRAPHIC_DATA] …" at bounding box center [99, 156] width 133 height 92
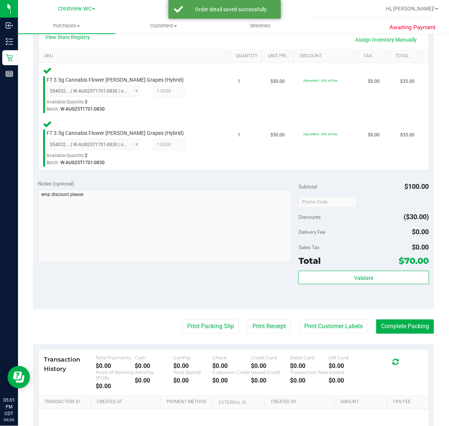
scroll to position [183, 0]
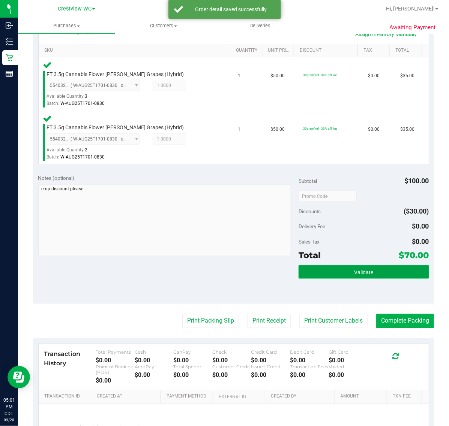
click at [374, 272] on button "Validate" at bounding box center [363, 271] width 130 height 13
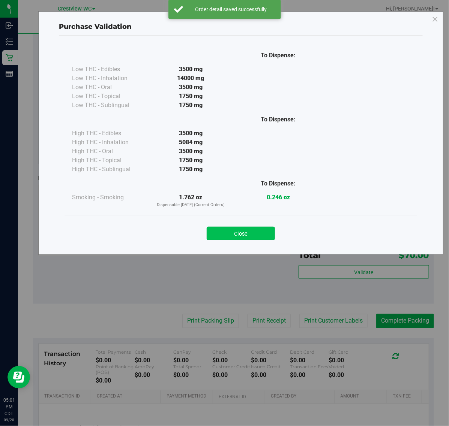
click at [245, 233] on button "Close" at bounding box center [241, 233] width 68 height 13
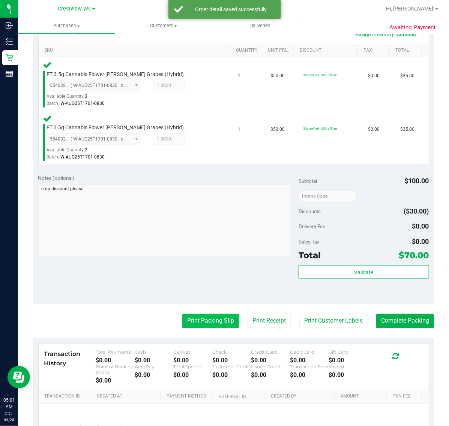
click at [207, 323] on button "Print Packing Slip" at bounding box center [210, 321] width 57 height 14
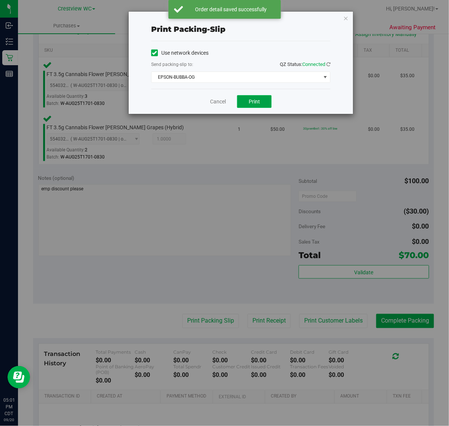
click at [264, 102] on button "Print" at bounding box center [254, 101] width 34 height 13
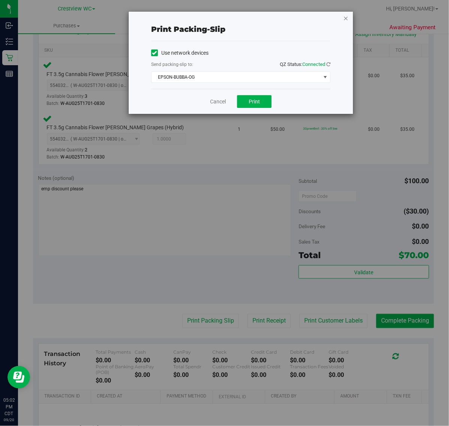
click at [346, 19] on icon "button" at bounding box center [345, 17] width 5 height 9
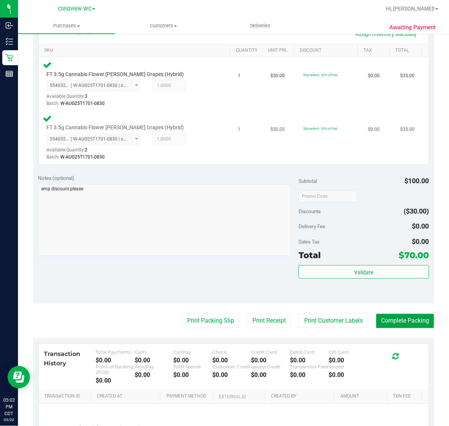
drag, startPoint x: 400, startPoint y: 321, endPoint x: 237, endPoint y: 141, distance: 242.9
click at [398, 319] on button "Complete Packing" at bounding box center [405, 321] width 58 height 14
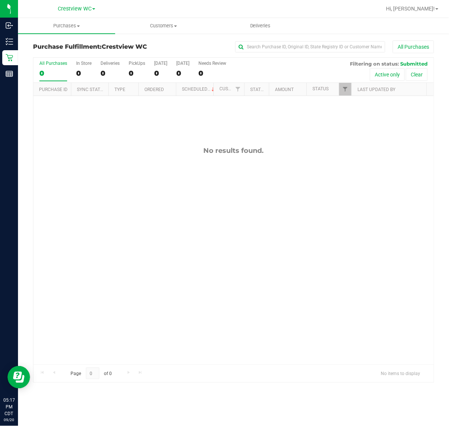
drag, startPoint x: 95, startPoint y: 183, endPoint x: 0, endPoint y: 181, distance: 94.9
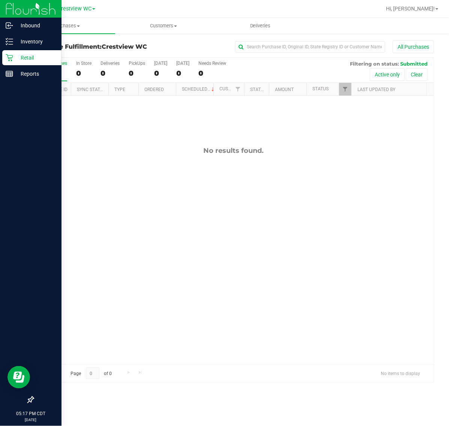
click at [95, 183] on div "No results found." at bounding box center [233, 255] width 400 height 319
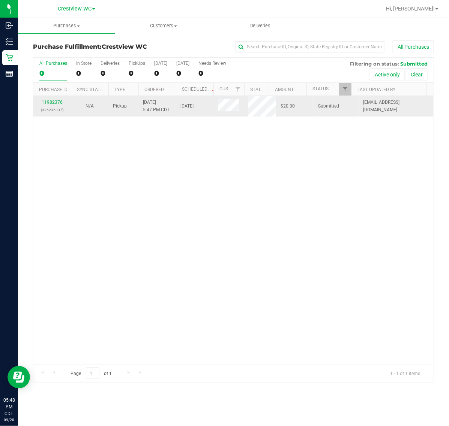
click at [347, 98] on td "Submitted" at bounding box center [335, 106] width 45 height 21
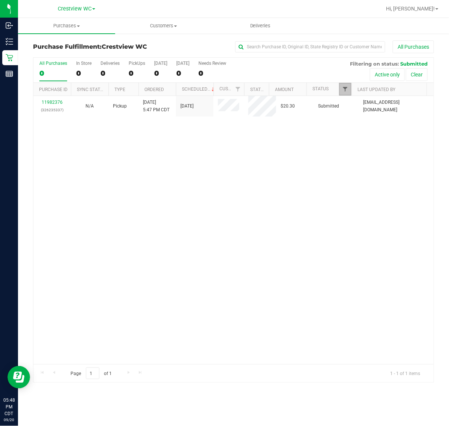
click at [347, 90] on span "Filter" at bounding box center [345, 89] width 6 height 6
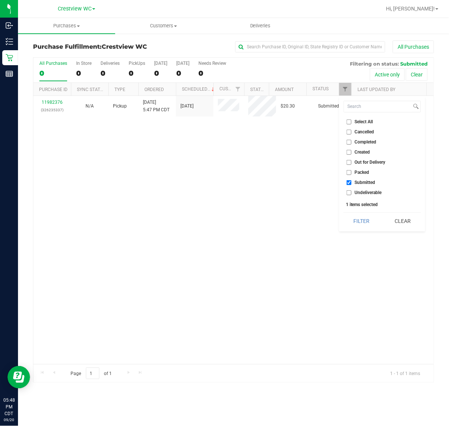
click at [363, 152] on span "Created" at bounding box center [362, 152] width 15 height 4
click at [351, 152] on input "Created" at bounding box center [348, 152] width 5 height 5
checkbox input "true"
click at [361, 229] on button "Filter" at bounding box center [361, 221] width 36 height 16
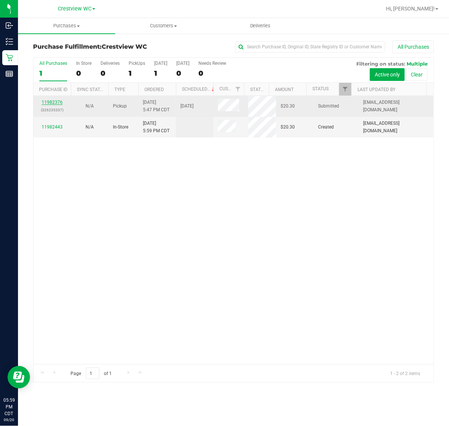
click at [51, 100] on link "11982376" at bounding box center [52, 102] width 21 height 5
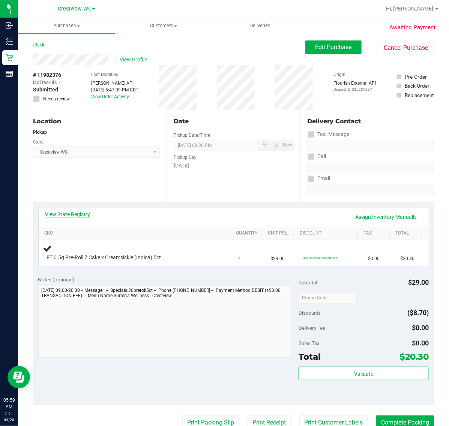
click at [57, 217] on link "View State Registry" at bounding box center [67, 214] width 45 height 7
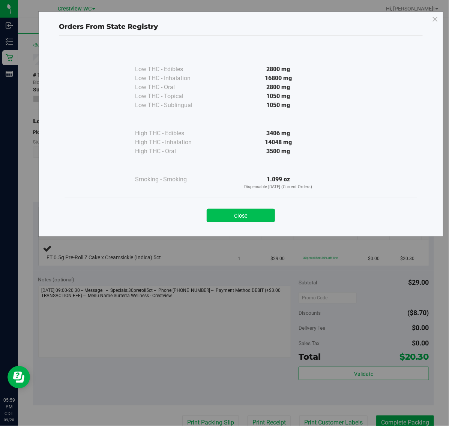
click at [256, 216] on button "Close" at bounding box center [241, 215] width 68 height 13
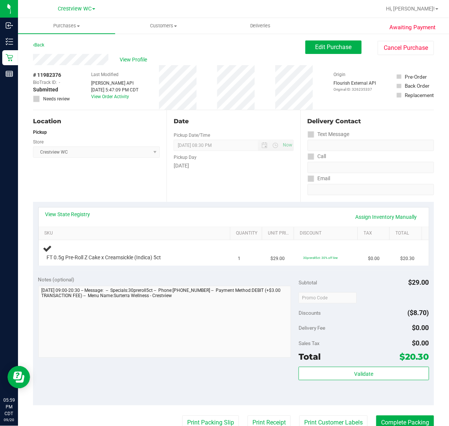
click at [252, 209] on div "View State Registry Assign Inventory Manually" at bounding box center [234, 217] width 390 height 19
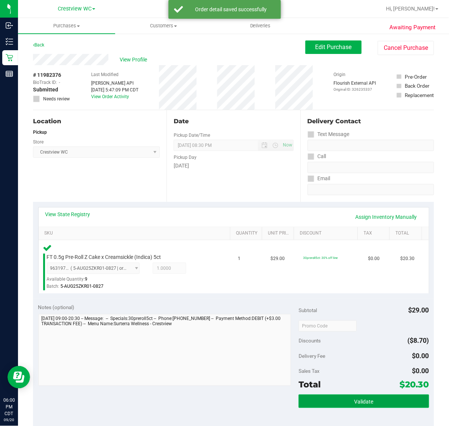
click at [317, 402] on button "Validate" at bounding box center [363, 401] width 130 height 13
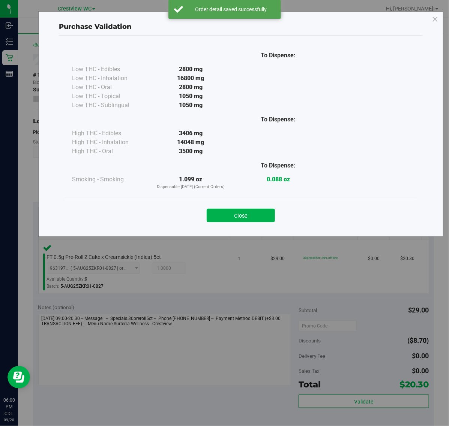
click at [234, 205] on div "Close" at bounding box center [240, 213] width 341 height 19
click at [238, 225] on div "Close" at bounding box center [240, 213] width 352 height 30
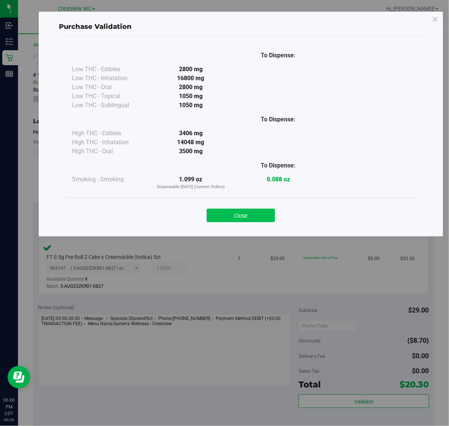
click at [241, 216] on button "Close" at bounding box center [241, 215] width 68 height 13
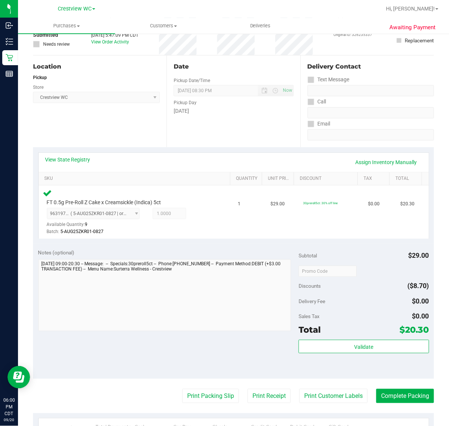
scroll to position [141, 0]
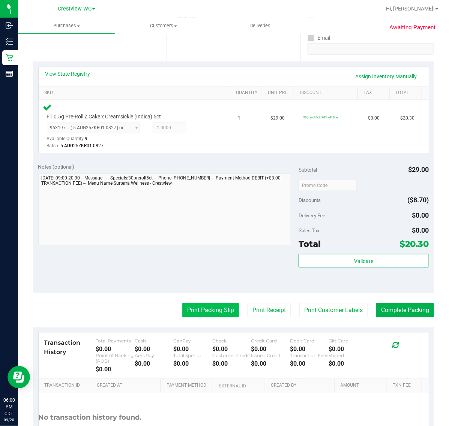
click at [211, 306] on button "Print Packing Slip" at bounding box center [210, 310] width 57 height 14
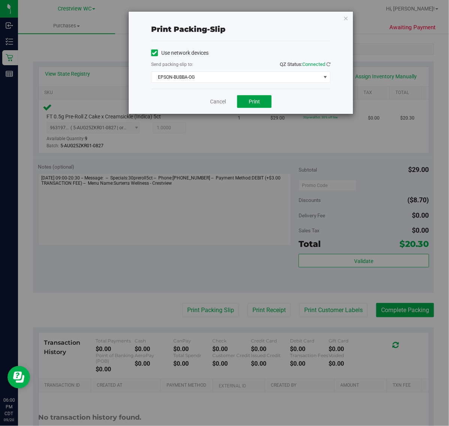
click at [244, 99] on button "Print" at bounding box center [254, 101] width 34 height 13
click at [216, 103] on link "Cancel" at bounding box center [218, 102] width 16 height 8
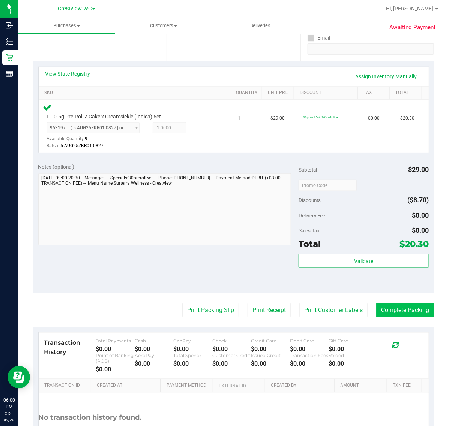
click at [404, 312] on button "Complete Packing" at bounding box center [405, 310] width 58 height 14
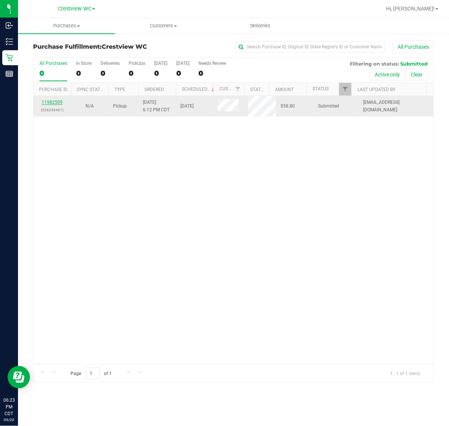
click at [51, 102] on link "11982509" at bounding box center [52, 102] width 21 height 5
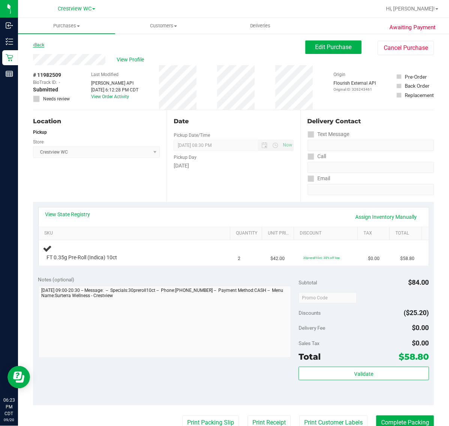
click at [38, 45] on link "Back" at bounding box center [38, 44] width 11 height 5
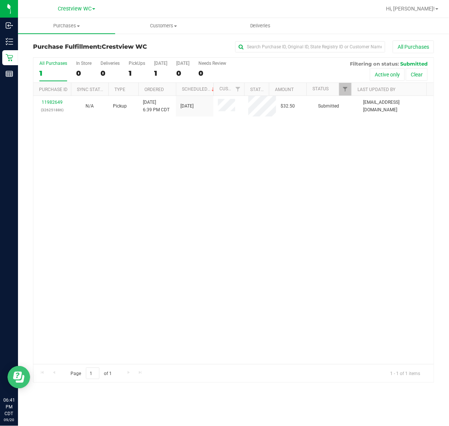
click at [55, 101] on link "11982649" at bounding box center [52, 102] width 21 height 5
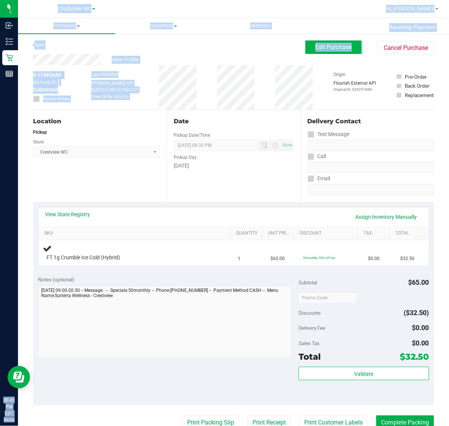
click at [0, 105] on html "Inbound Inventory Retail Reports 06:41 PM CDT [DATE] 09/20 Crestview WC Hi, [PE…" at bounding box center [224, 213] width 449 height 426
